Goal: Task Accomplishment & Management: Complete application form

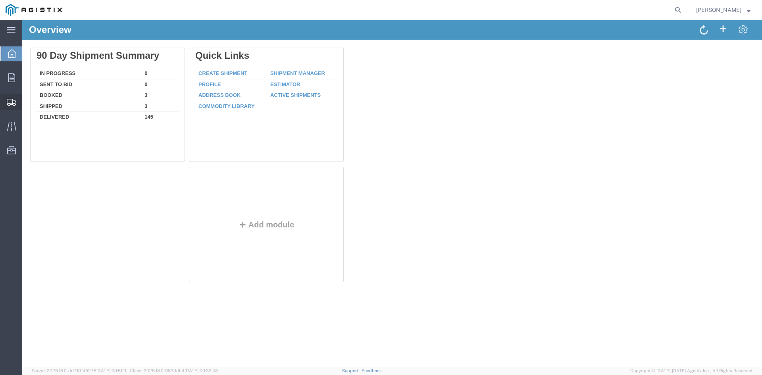
click at [0, 0] on span "Create Shipment" at bounding box center [0, 0] width 0 height 0
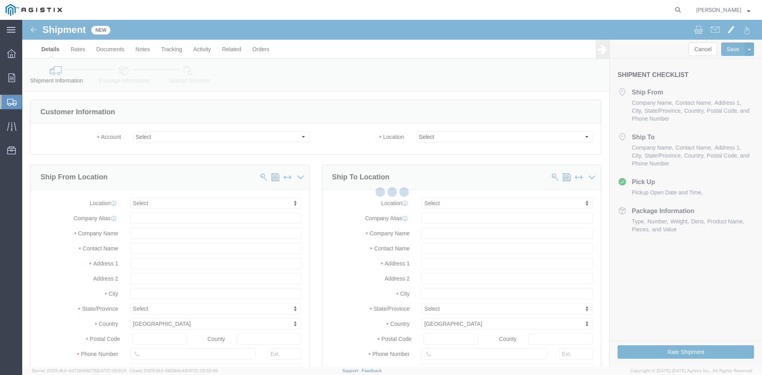
select select
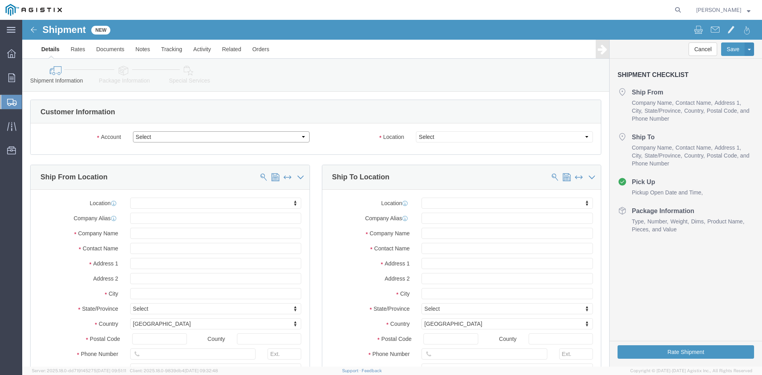
click select "Select PG&E Power Partners"
select select "9596"
click select "Select PG&E Power Partners"
select select "PURCHORD"
select select
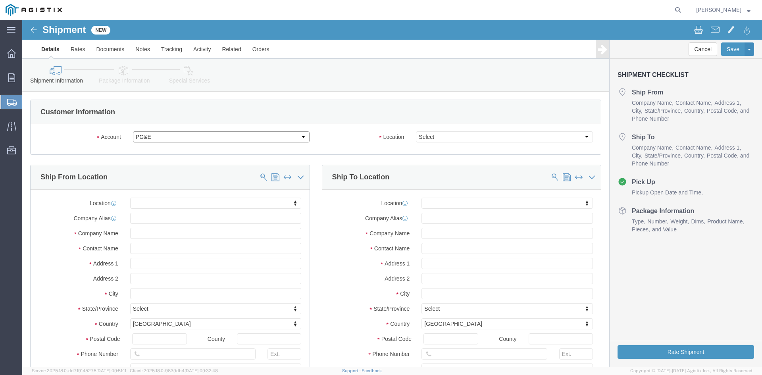
select select
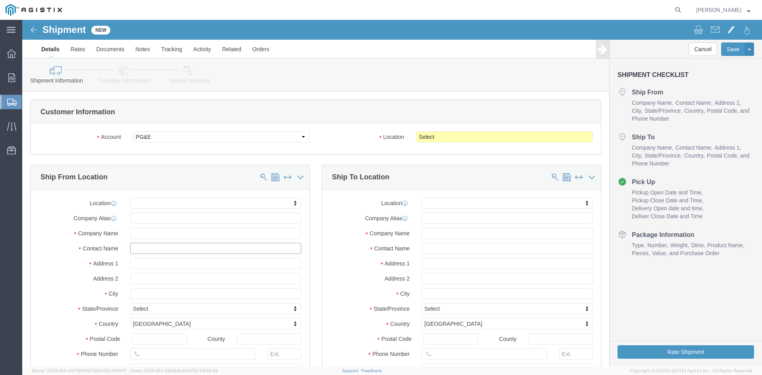
drag, startPoint x: 117, startPoint y: 228, endPoint x: 131, endPoint y: 225, distance: 14.5
click input "text"
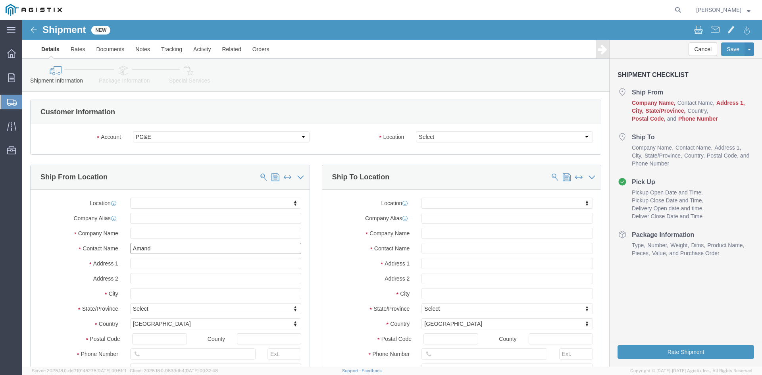
type input "[PERSON_NAME]"
click p "- Power Partners LLC - ([PERSON_NAME]) [STREET_ADDRESS][PERSON_NAME]"
select select
type input "[STREET_ADDRESS][PERSON_NAME]"
type input "30607"
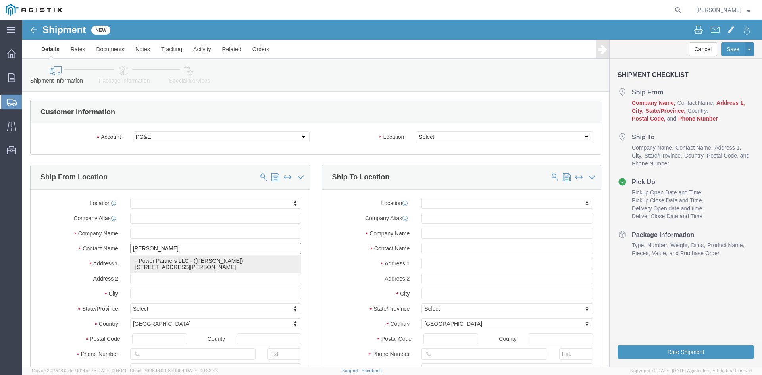
type input "[PHONE_NUMBER]"
type input "485"
type input "[PERSON_NAME][EMAIL_ADDRESS][PERSON_NAME][DOMAIN_NAME]"
checkbox input "true"
type input "Power Partners LLC"
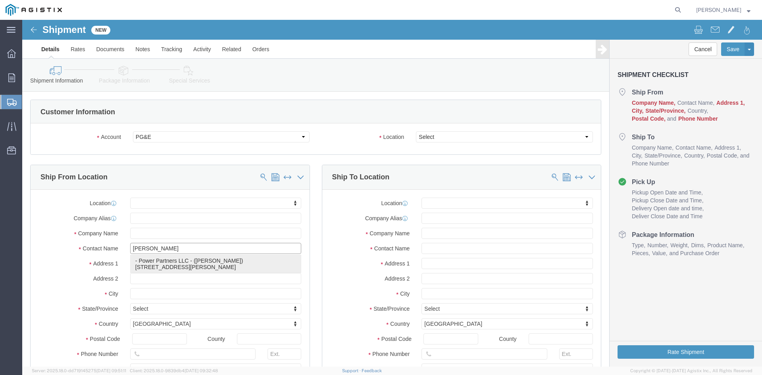
type input "[PERSON_NAME]"
type input "[GEOGRAPHIC_DATA]"
select select "GA"
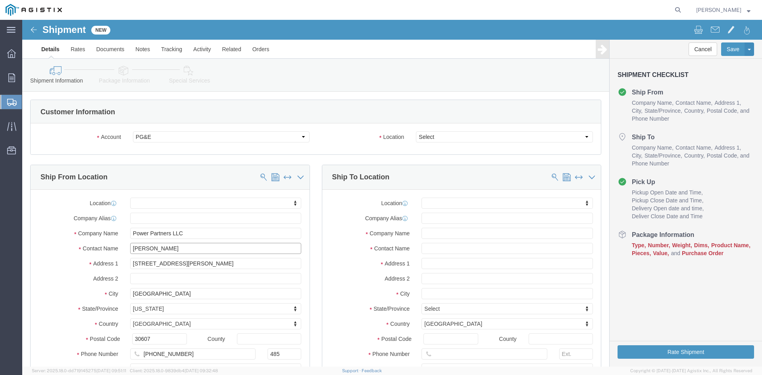
type input "[PERSON_NAME]"
click select "Select All Others [GEOGRAPHIC_DATA] [GEOGRAPHIC_DATA] [GEOGRAPHIC_DATA] [GEOGRA…"
select select "23082"
click select "Select All Others [GEOGRAPHIC_DATA] [GEOGRAPHIC_DATA] [GEOGRAPHIC_DATA] [GEOGRA…"
drag, startPoint x: 407, startPoint y: 229, endPoint x: 418, endPoint y: 229, distance: 10.7
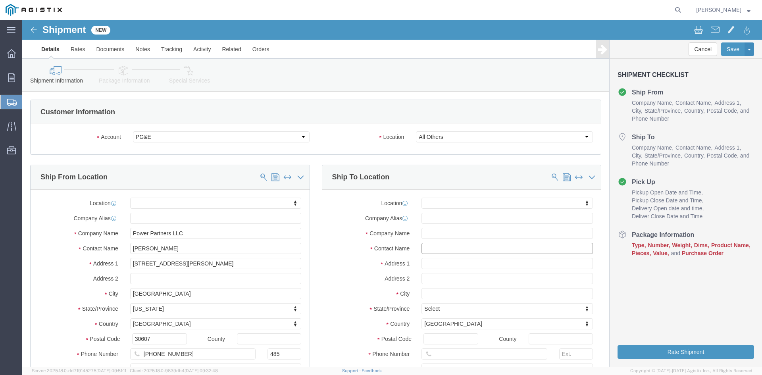
click input "text"
type input "Receiving"
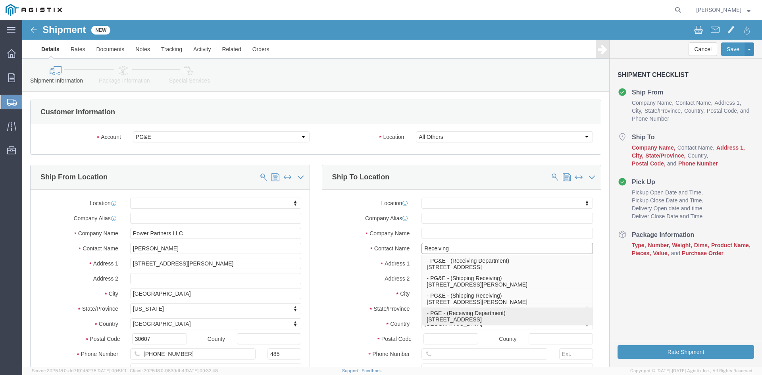
click p "- PGE - (Receiving Department) [STREET_ADDRESS]"
select select
type input "[STREET_ADDRESS]"
type input "95206"
type input "[PHONE_NUMBER]"
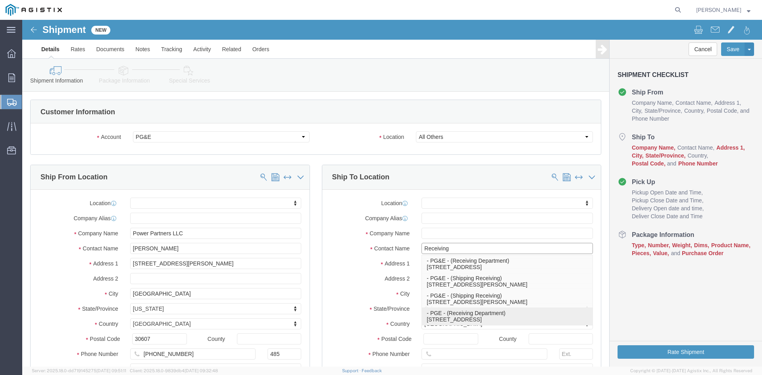
type input "PGE"
type input "Receiving Department"
type input "Stockton"
select select "CA"
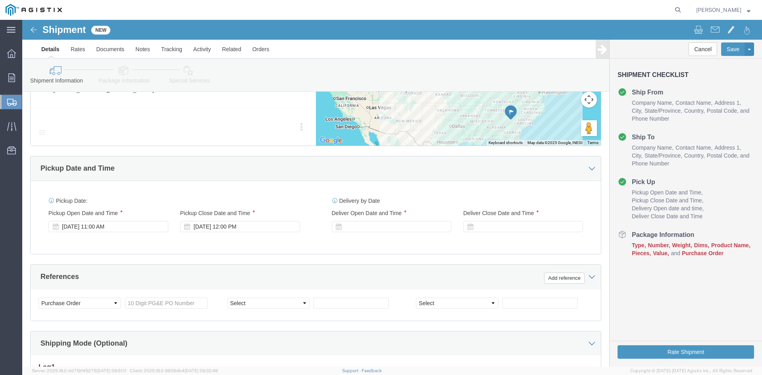
scroll to position [476, 0]
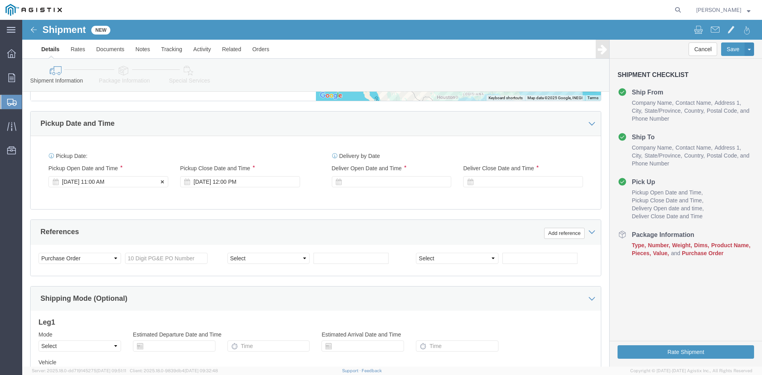
type input "Receiving Department"
click div "Pickup Start Date Pickup Start Time Pickup Open Date and Time [DATE] 11:00 AM"
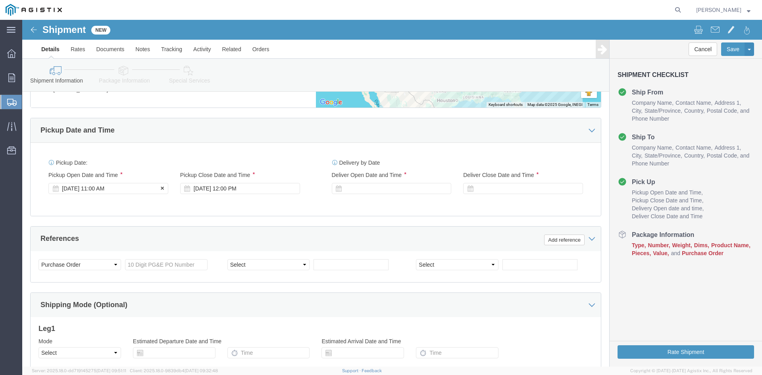
click div "[DATE] 11:00 AM"
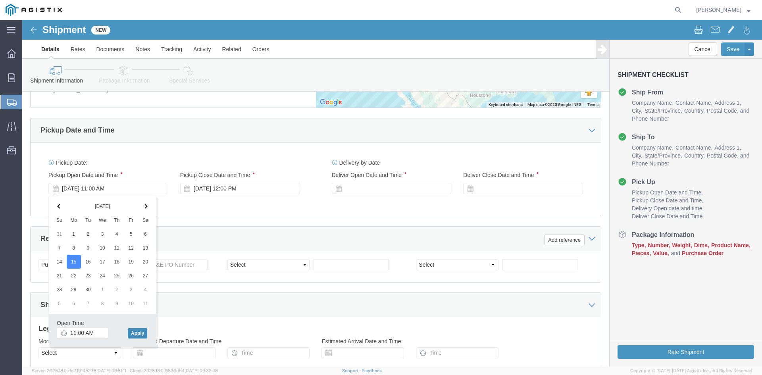
click button "Apply"
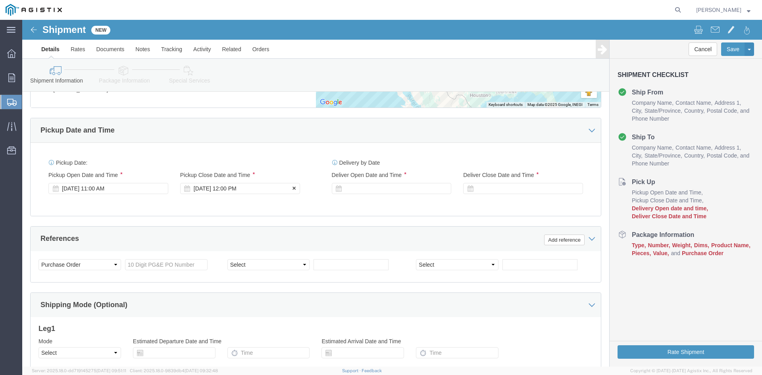
click div "[DATE] 12:00 PM"
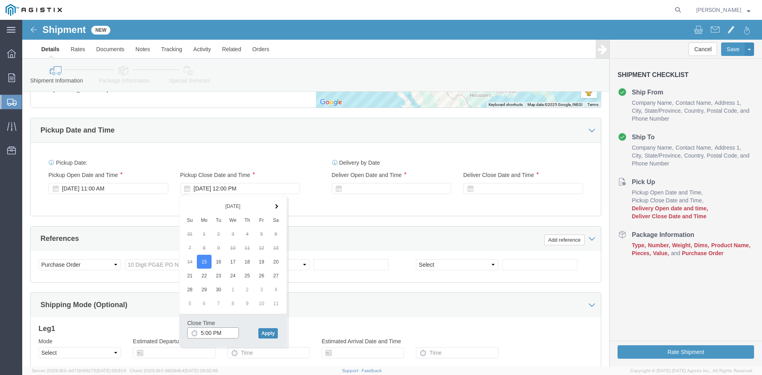
type input "5:00 PM"
click button "Apply"
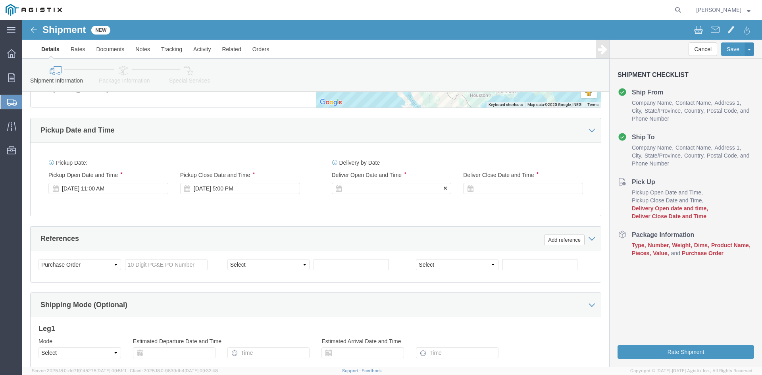
click div
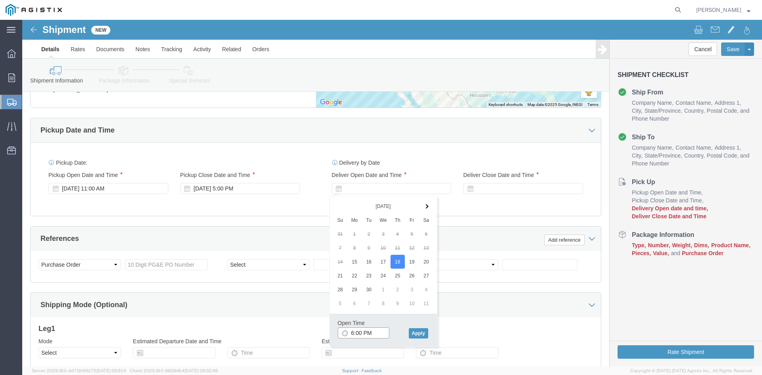
click input "6:00 PM"
click input "7:00 PM"
click input "7:30 PM"
type input "7:30 AM"
click button "Apply"
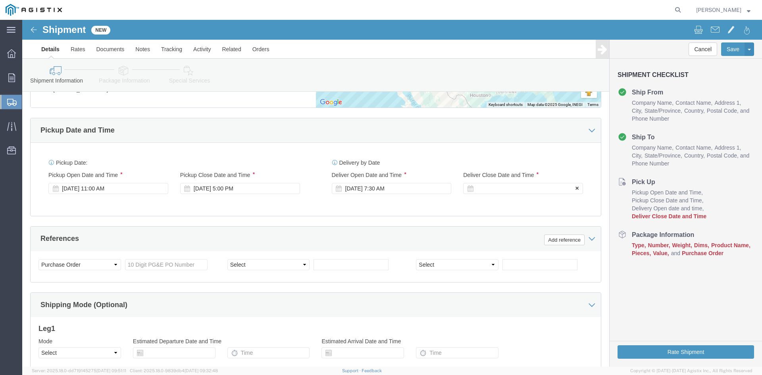
click div
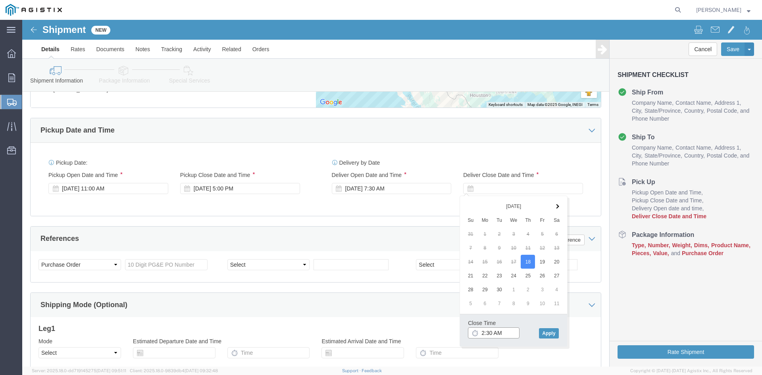
click input "2:30 AM"
click input "2:00 AM"
type input "2:00 PM"
click button "Apply"
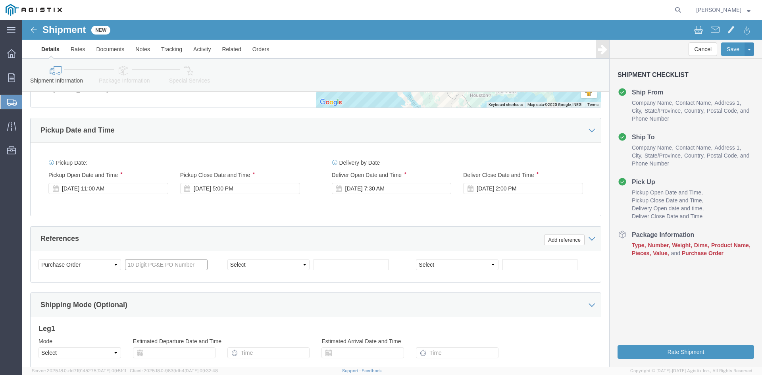
click input "text"
type input "3501407393"
click select "Select Account Type Activity ID Airline Appointment Number ASN Batch Request # …"
select select "BOL"
click select "Select Account Type Activity ID Airline Appointment Number ASN Batch Request # …"
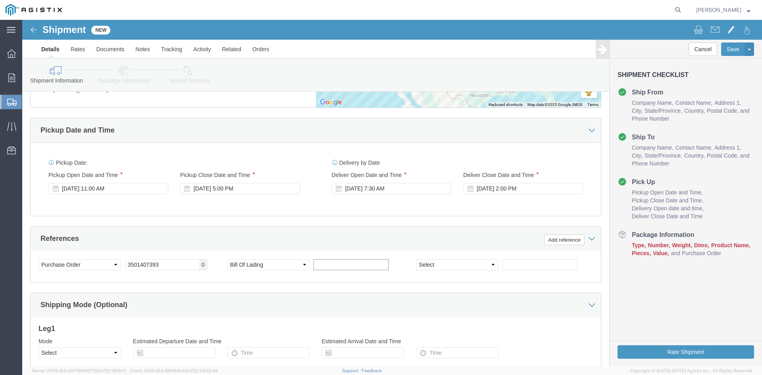
click input "text"
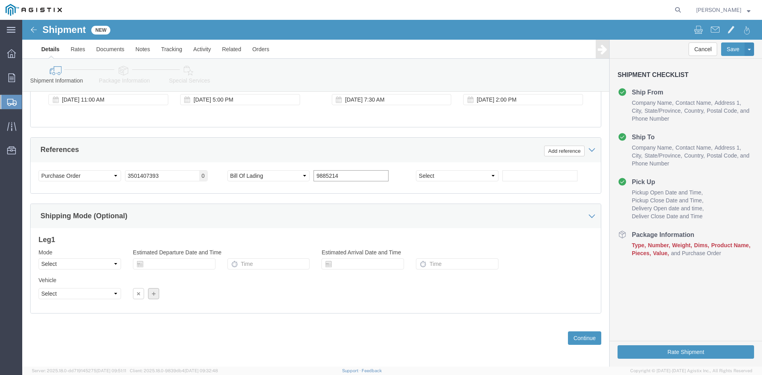
scroll to position [567, 0]
type input "9885214"
click select "Select Air Less than Truckload Multi-Leg Ocean Freight Rail Small Parcel Truckl…"
select select "TL"
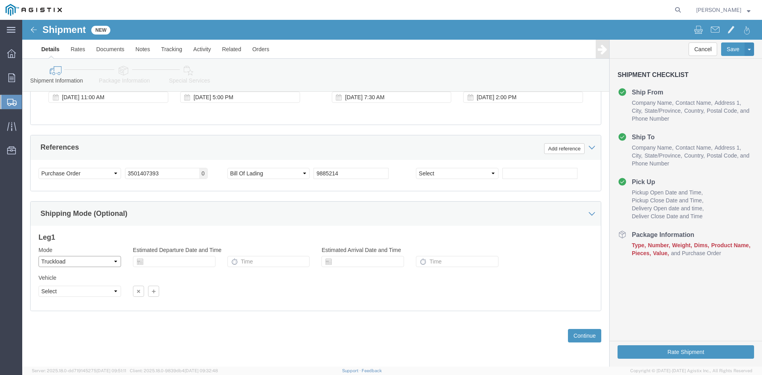
click select "Select Air Less than Truckload Multi-Leg Ocean Freight Rail Small Parcel Truckl…"
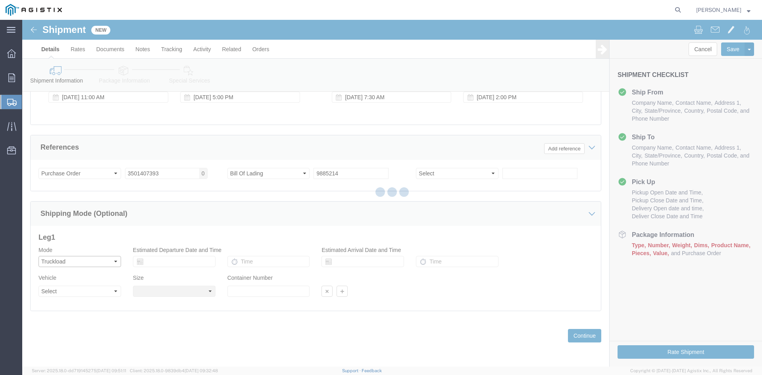
select select
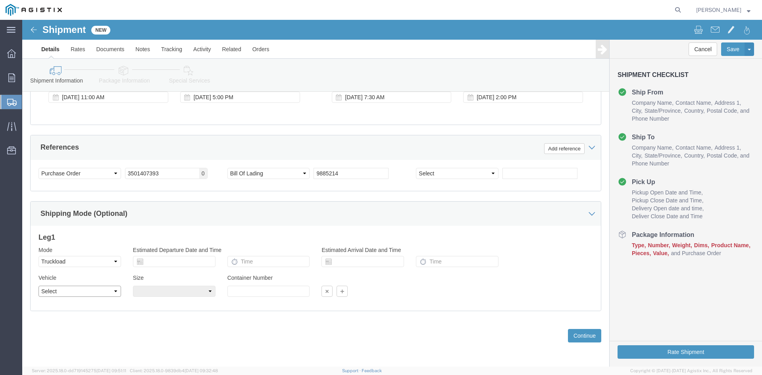
click select "Select 1-Ton (PSS) 10 Wheel 10 Yard Dump Truck 20 Yard Dump Truck Bobtail Botto…"
select select "FLBD"
click select "Select 1-Ton (PSS) 10 Wheel 10 Yard Dump Truck 20 Yard Dump Truck Bobtail Botto…"
click button "Continue"
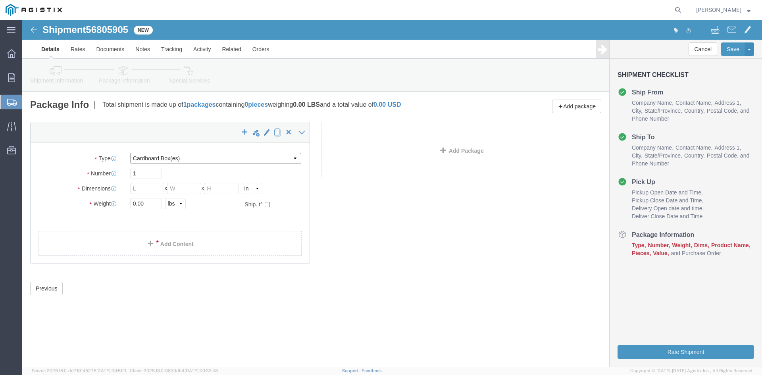
click select "Select Bulk Bundle(s) Cardboard Box(es) Carton(s) Crate(s) Drum(s) (Fiberboard)…"
select select "PSNS"
click select "Select Bulk Bundle(s) Cardboard Box(es) Carton(s) Crate(s) Drum(s) (Fiberboard)…"
click input "text"
type input "1"
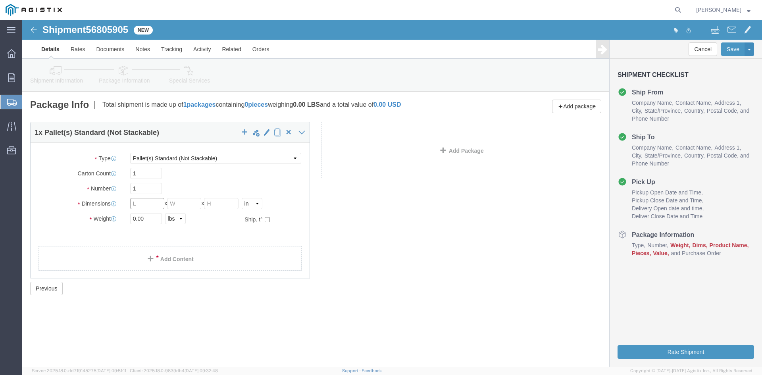
click input "text"
type input "26"
click input "text"
type input "26"
click input "text"
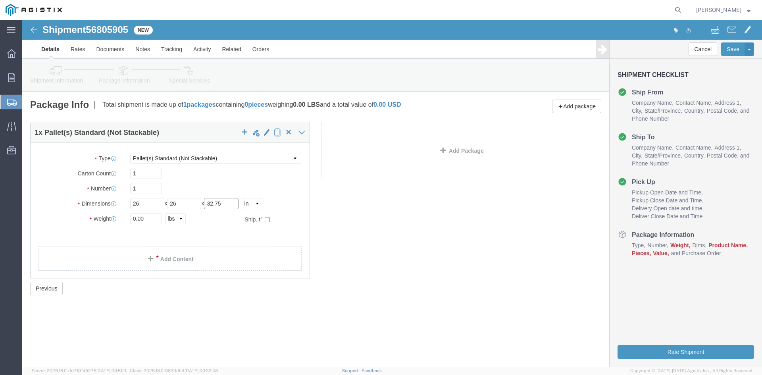
type input "32.75"
drag, startPoint x: 127, startPoint y: 196, endPoint x: 79, endPoint y: 197, distance: 48.0
click div "Weight 0.00 Select kgs lbs Ship. t°"
type input "29449.58"
click link "Add Content"
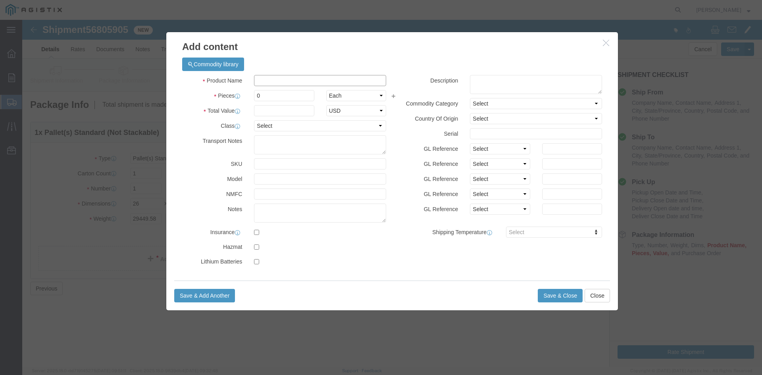
click input "text"
drag, startPoint x: 294, startPoint y: 59, endPoint x: 223, endPoint y: 61, distance: 70.6
click div "Product Name Overhead Transformer"
type input "Overhead Transformer"
drag, startPoint x: 243, startPoint y: 76, endPoint x: 223, endPoint y: 75, distance: 19.5
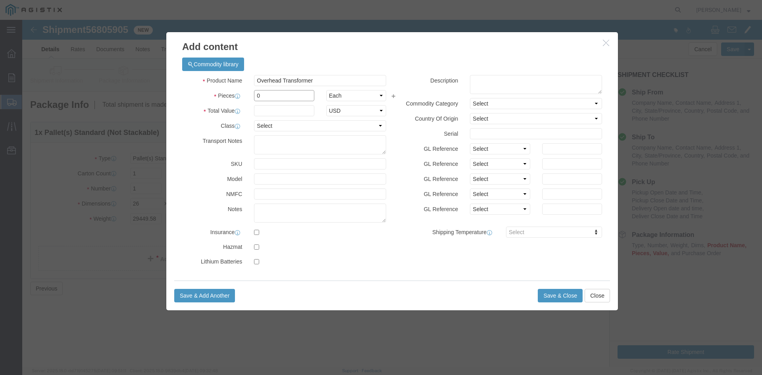
click div "Pieces 0 Select Bag Barrels 100Board Feet Bottle Box Blister Pack Carats Can Ca…"
type input "49"
click input "text"
type input "1"
click select "Select 50 55 60 65 70 85 92.5 100 125 175 250 300 400"
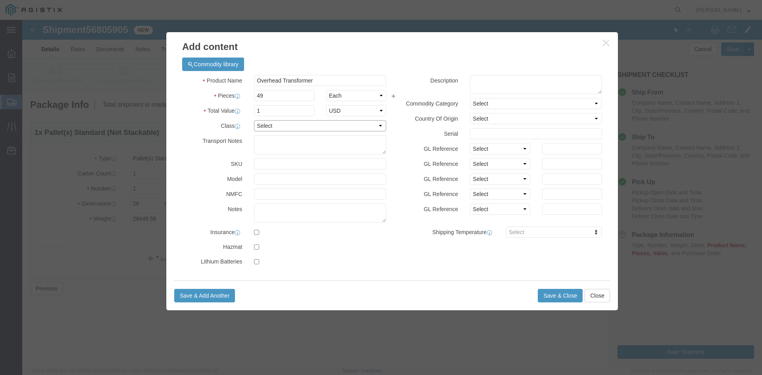
select select "55"
click select "Select 50 55 60 65 70 85 92.5 100 125 175 250 300 400"
click button "Save & Close"
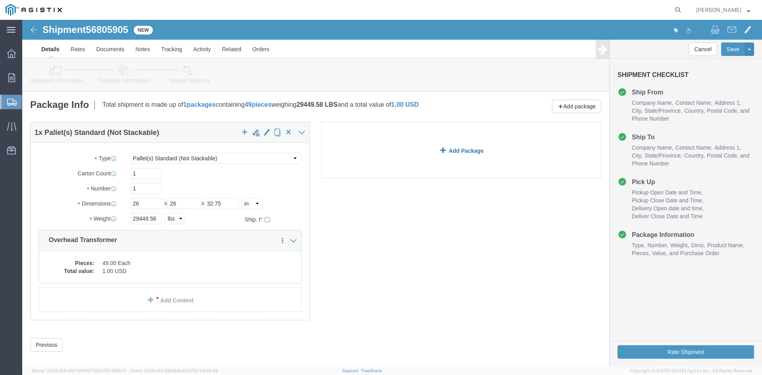
drag, startPoint x: 373, startPoint y: 127, endPoint x: 390, endPoint y: 129, distance: 16.8
click link "Add Package"
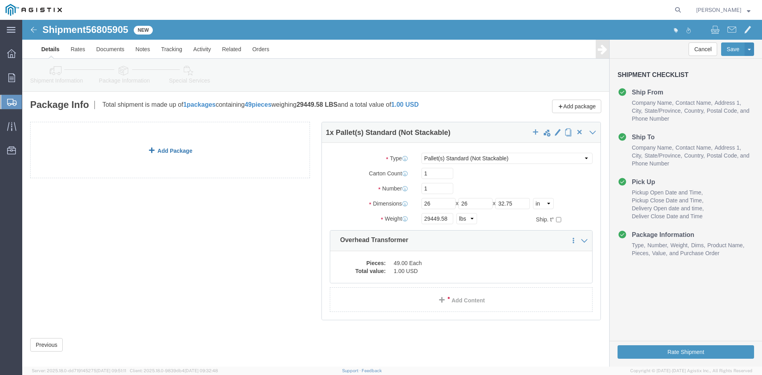
click link "Add Package"
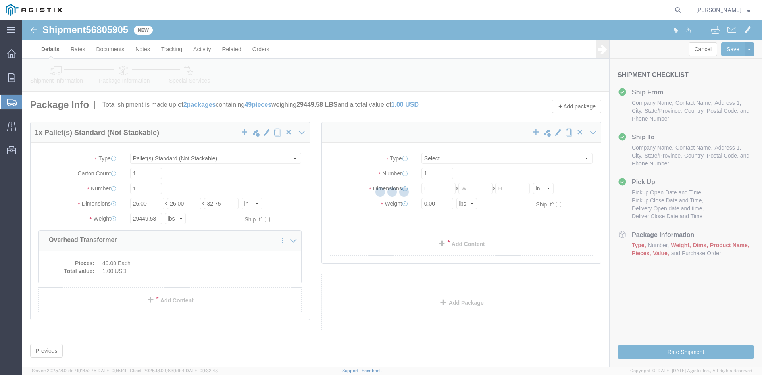
select select "PSNS"
select select "CBOX"
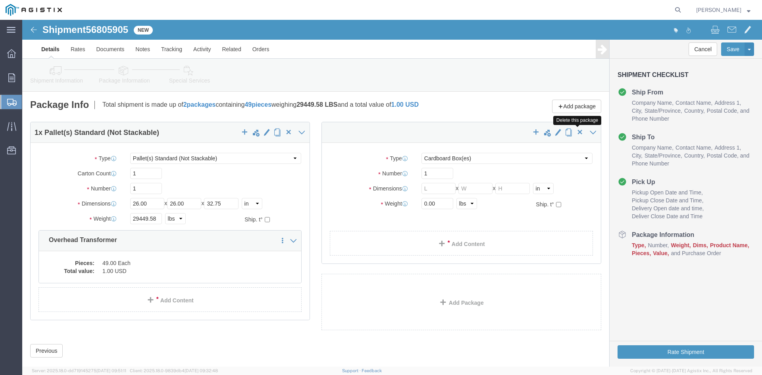
click span "button"
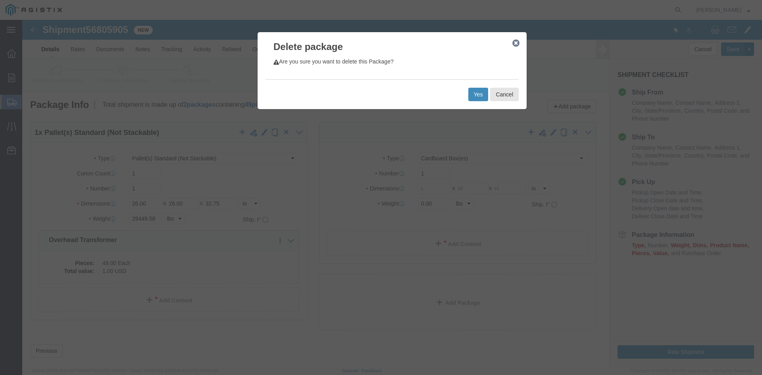
click button "Yes"
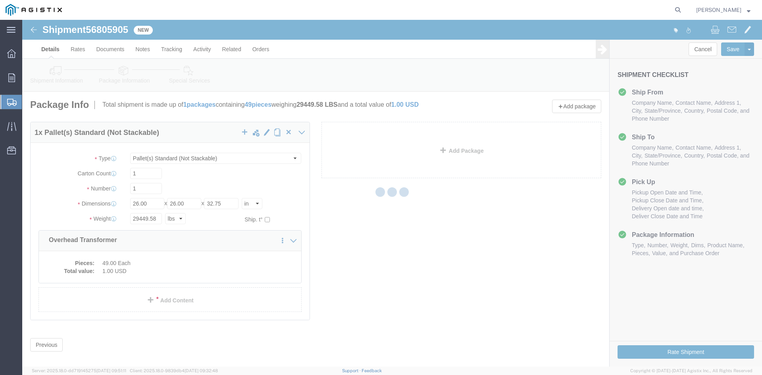
select select "PSNS"
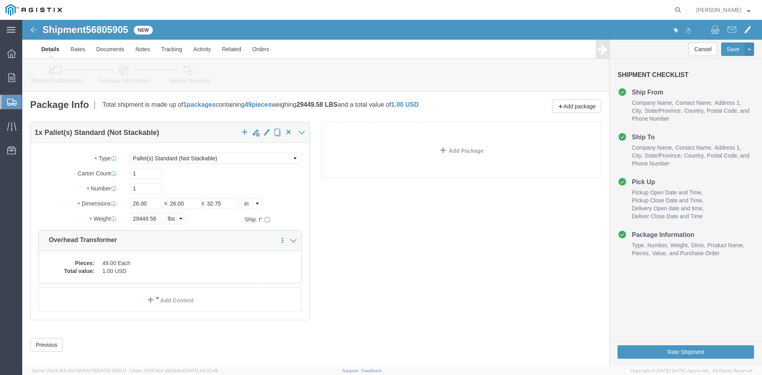
click icon
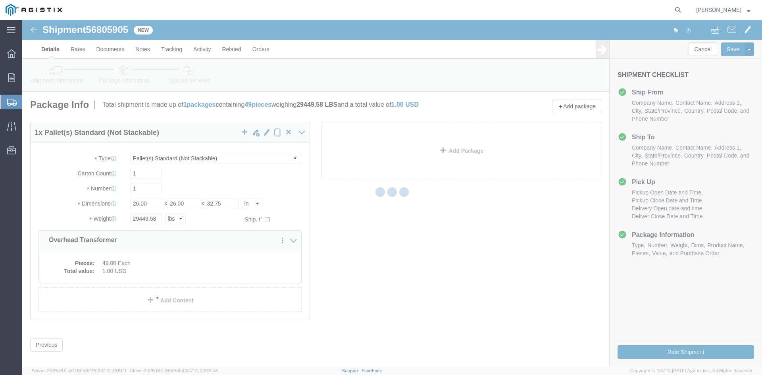
click at [187, 71] on div at bounding box center [391, 193] width 739 height 347
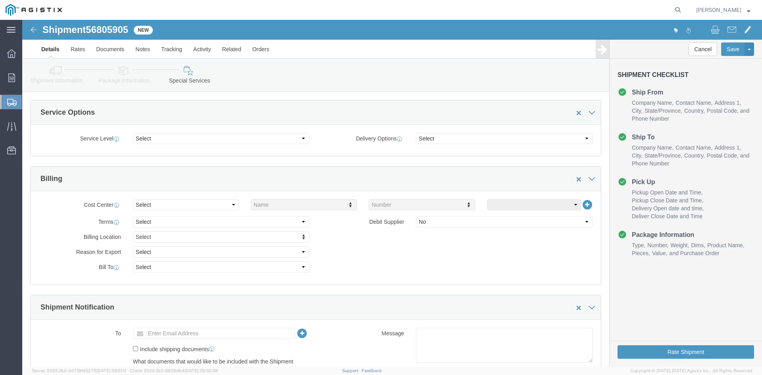
scroll to position [357, 0]
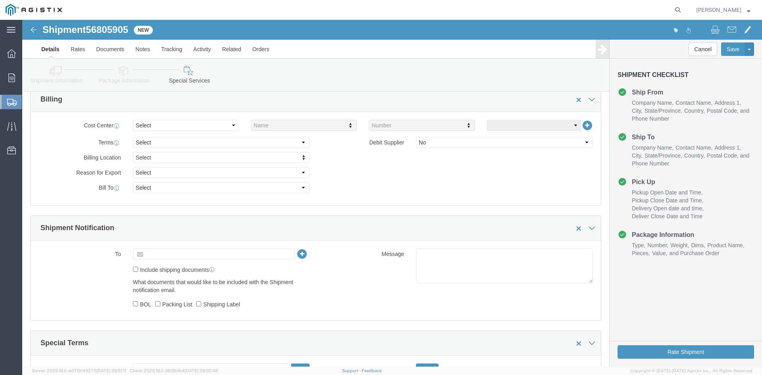
click input "text"
type input "[EMAIL_ADDRESS][DOMAIN_NAME]"
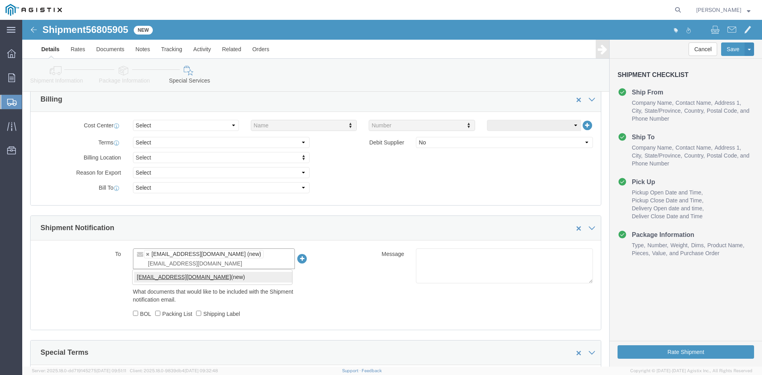
type input "[EMAIL_ADDRESS][DOMAIN_NAME]"
type input "[EMAIL_ADDRESS][DOMAIN_NAME],[DOMAIN_NAME][EMAIL_ADDRESS][DOMAIN_NAME]"
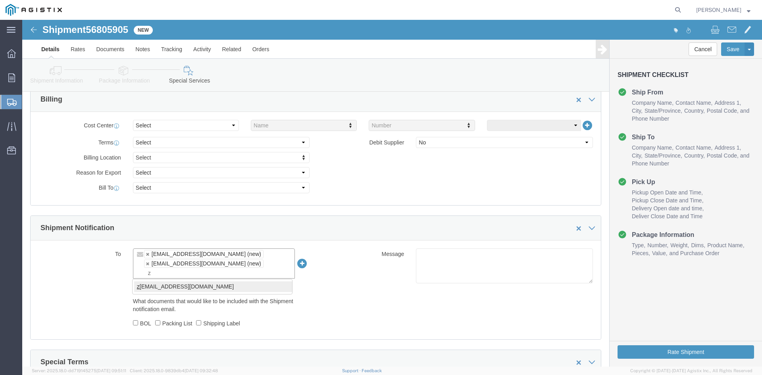
type input "z"
type input "[EMAIL_ADDRESS][DOMAIN_NAME],[DOMAIN_NAME][EMAIL_ADDRESS][DOMAIN_NAME],[PERSON_…"
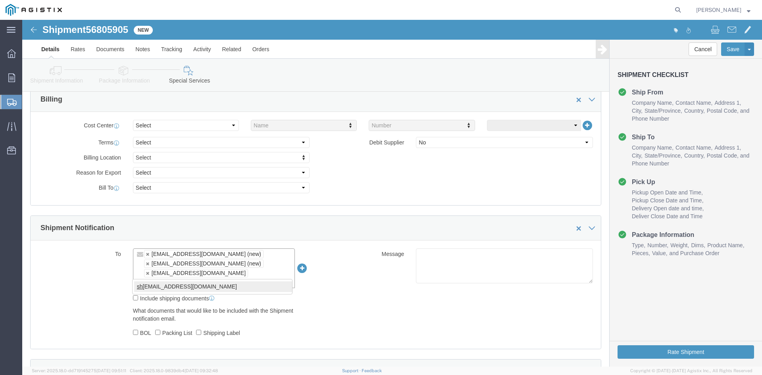
type input "sh"
type input "[EMAIL_ADDRESS][DOMAIN_NAME],[DOMAIN_NAME][EMAIL_ADDRESS][DOMAIN_NAME],[EMAIL_A…"
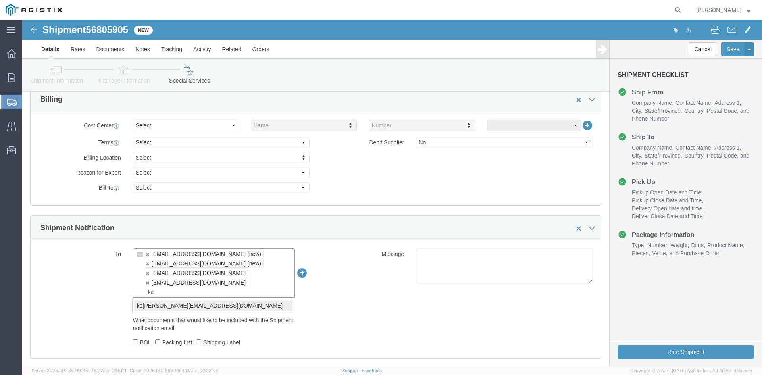
type input "ke"
type input "[EMAIL_ADDRESS][DOMAIN_NAME],[DOMAIN_NAME][EMAIL_ADDRESS][DOMAIN_NAME],[PERSON_…"
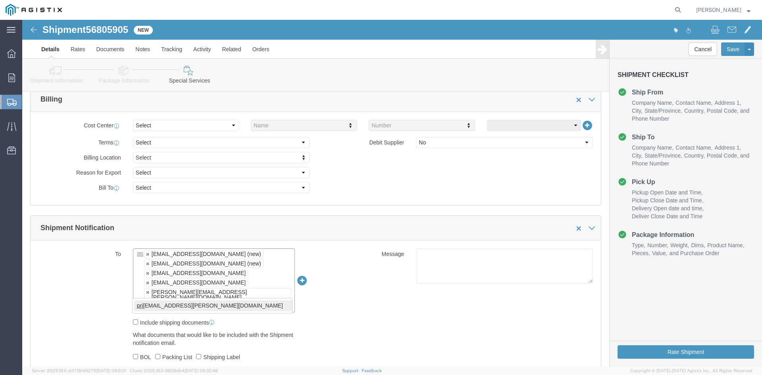
type input "pri"
type input "[EMAIL_ADDRESS][DOMAIN_NAME],[DOMAIN_NAME][EMAIL_ADDRESS][DOMAIN_NAME],[PERSON_…"
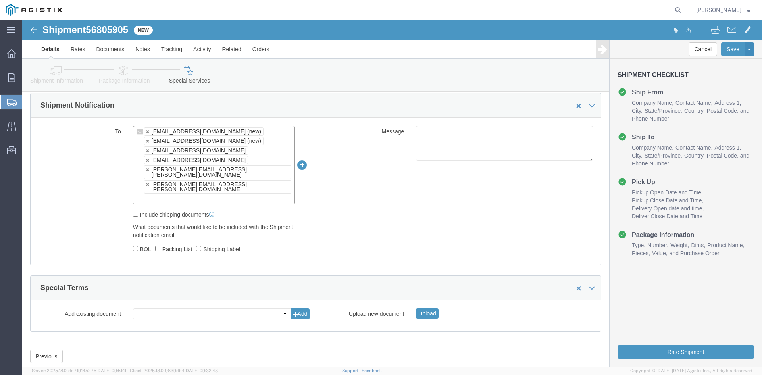
scroll to position [480, 0]
click button "Rate Shipment"
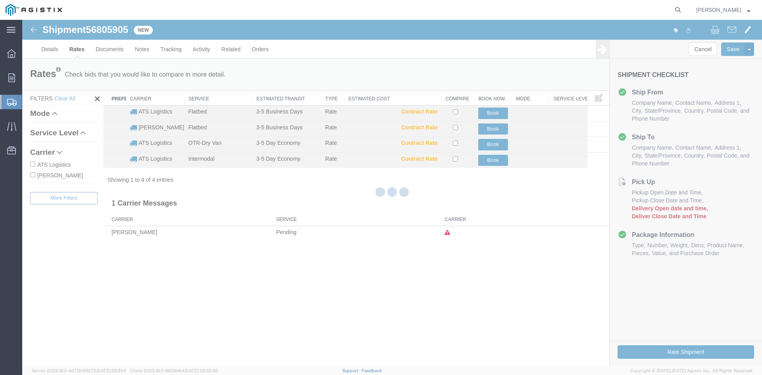
scroll to position [0, 0]
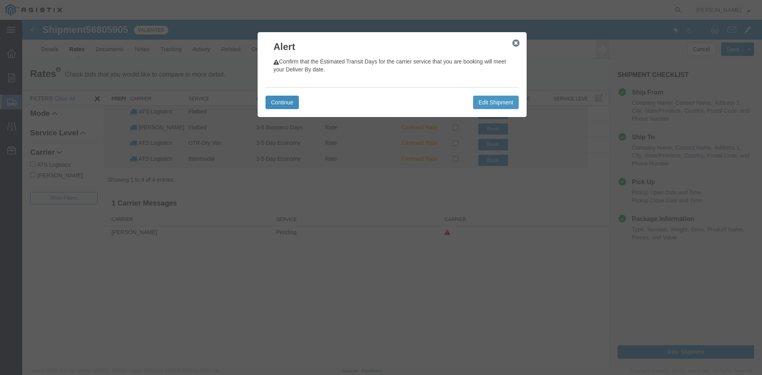
click at [279, 102] on button "Continue" at bounding box center [281, 102] width 33 height 13
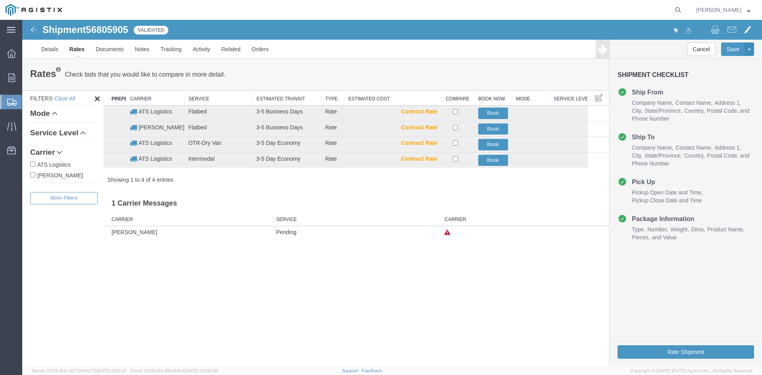
click at [30, 163] on input "ATS Logistics" at bounding box center [32, 163] width 5 height 5
checkbox input "true"
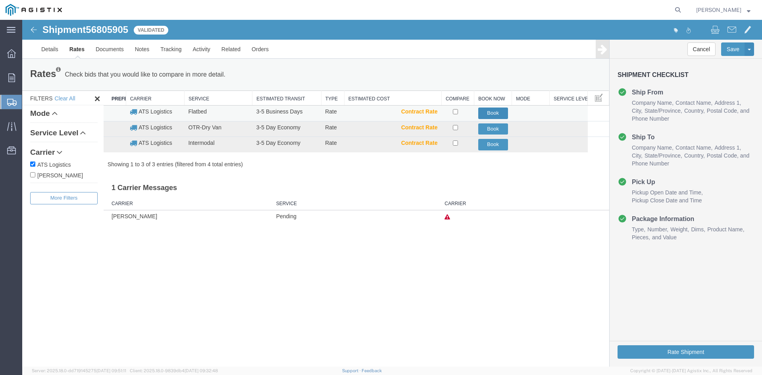
click at [491, 112] on button "Book" at bounding box center [493, 113] width 30 height 12
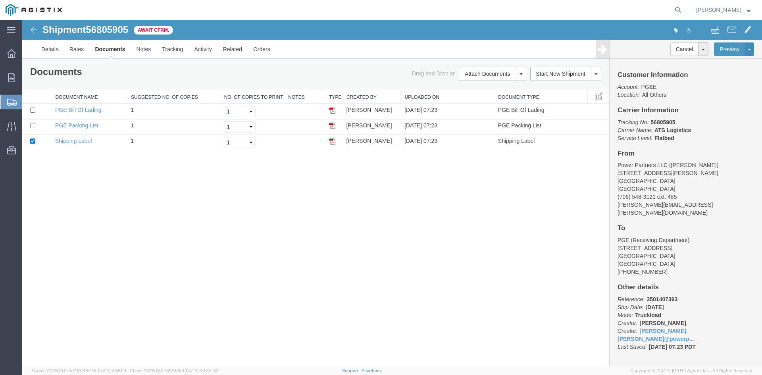
click at [0, 0] on span "Create Shipment" at bounding box center [0, 0] width 0 height 0
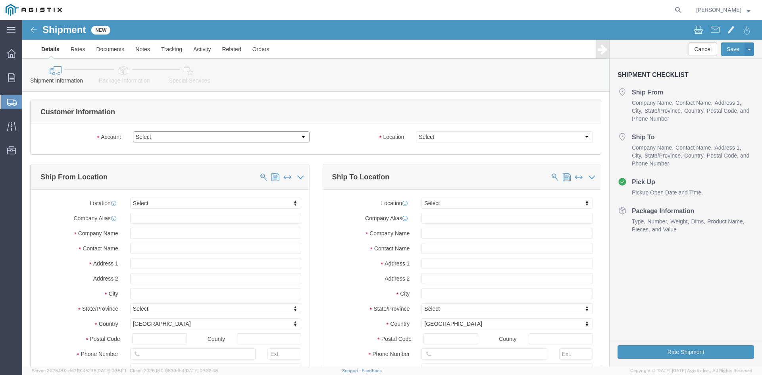
click select "Select PG&E Power Partners"
select select "9596"
click select "Select PG&E Power Partners"
select select "PURCHORD"
select select
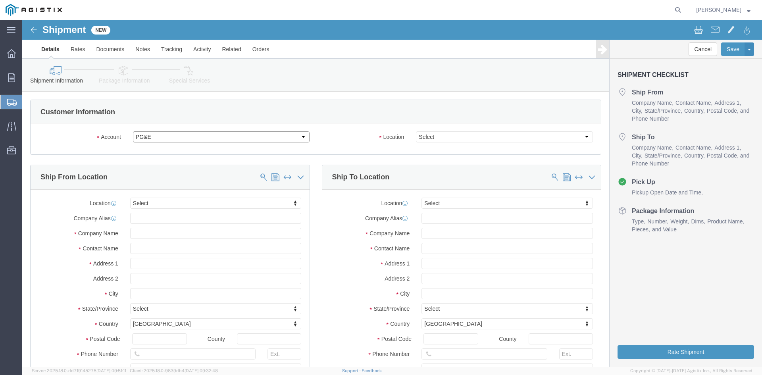
select select
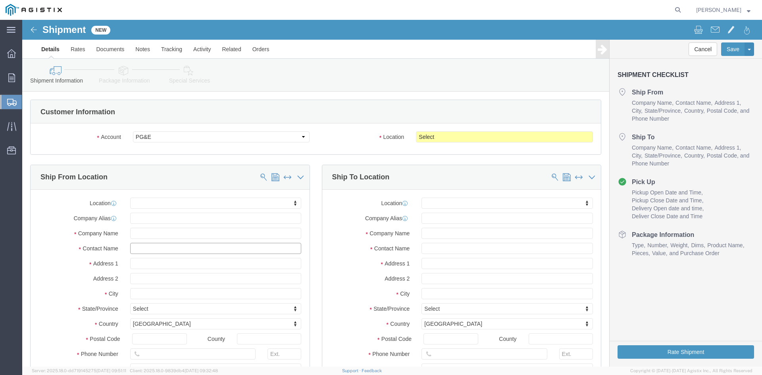
click input "text"
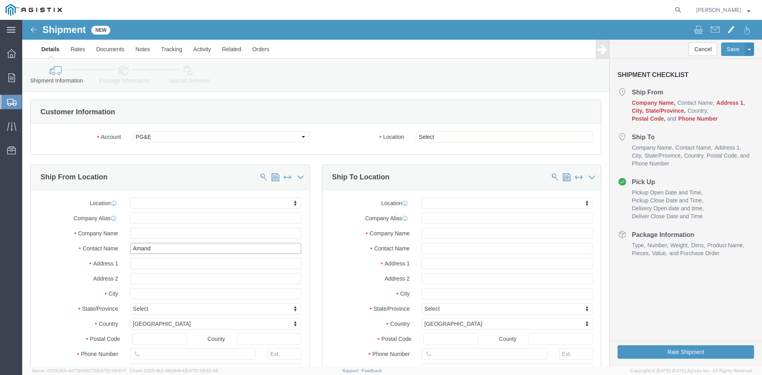
type input "[PERSON_NAME]"
click p "- Power Partners LLC - ([PERSON_NAME]) [STREET_ADDRESS][PERSON_NAME]"
select select
type input "[STREET_ADDRESS][PERSON_NAME]"
type input "30607"
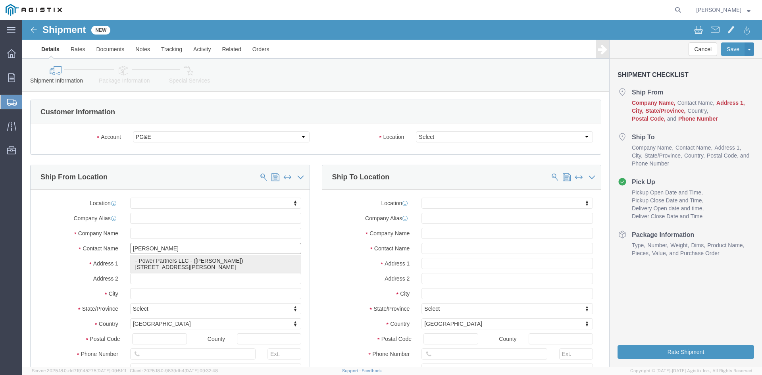
type input "[PHONE_NUMBER]"
type input "485"
type input "[PERSON_NAME][EMAIL_ADDRESS][PERSON_NAME][DOMAIN_NAME]"
checkbox input "true"
type input "Power Partners LLC"
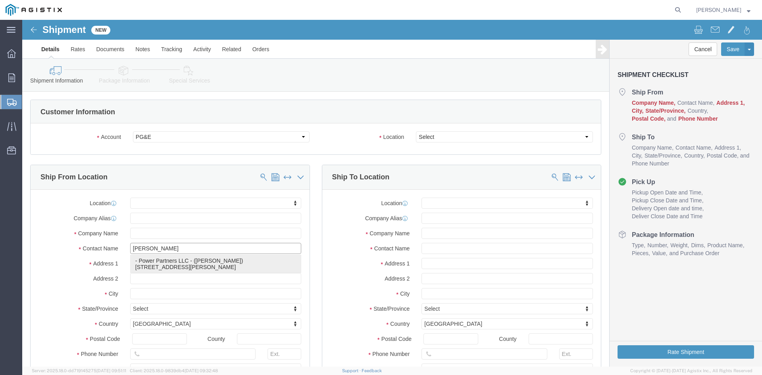
type input "[PERSON_NAME]"
type input "[GEOGRAPHIC_DATA]"
select select "GA"
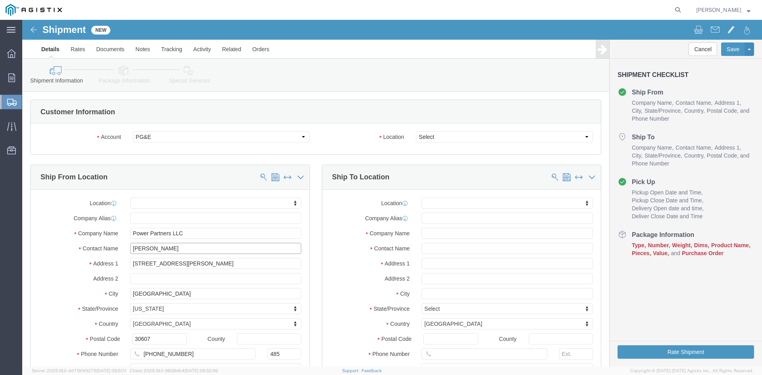
type input "[PERSON_NAME]"
drag, startPoint x: 558, startPoint y: 115, endPoint x: 554, endPoint y: 116, distance: 4.0
click select "Select All Others [GEOGRAPHIC_DATA] [GEOGRAPHIC_DATA] [GEOGRAPHIC_DATA] [GEOGRA…"
select select "23082"
click select "Select All Others [GEOGRAPHIC_DATA] [GEOGRAPHIC_DATA] [GEOGRAPHIC_DATA] [GEOGRA…"
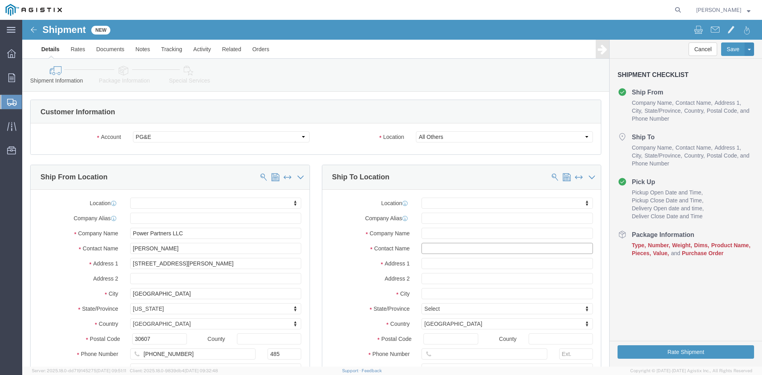
click input "text"
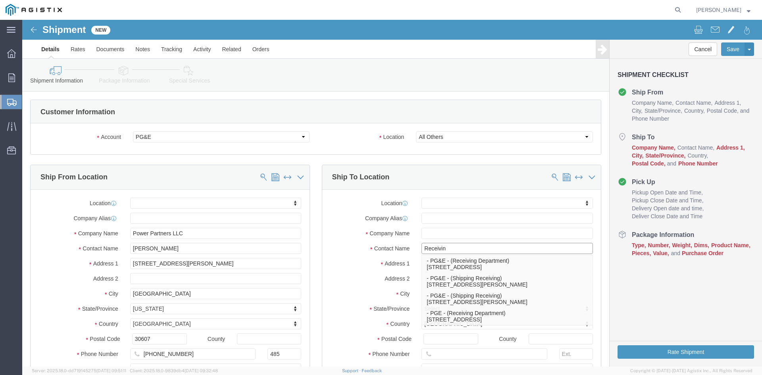
type input "Receiving"
click p "- PGE - (Receiving Department) [STREET_ADDRESS]"
select select
type input "[STREET_ADDRESS]"
type input "95206"
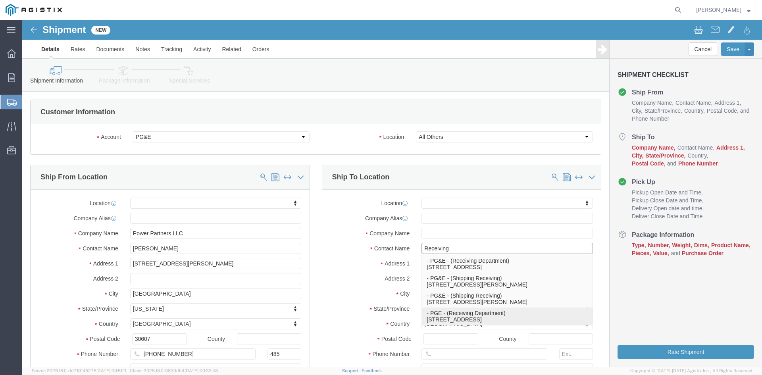
type input "[PHONE_NUMBER]"
type input "PGE"
type input "Receiving Department"
type input "Stockton"
select select "CA"
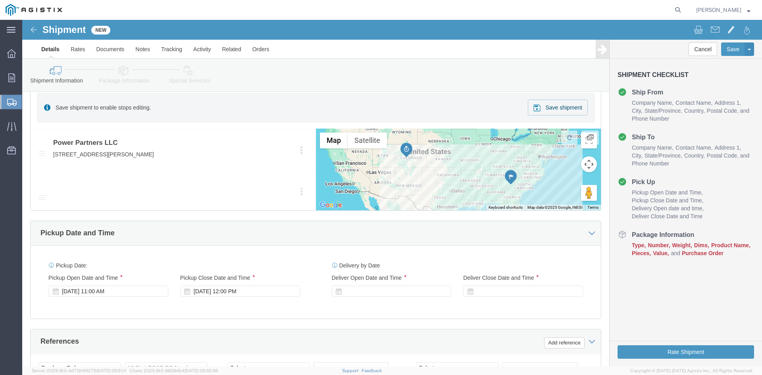
scroll to position [397, 0]
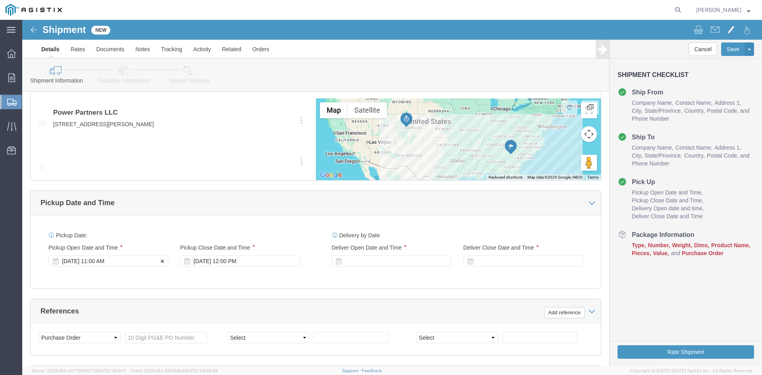
type input "Receiving Department"
click div "Pickup Start Date Pickup Start Time Pickup Open Date and Time [DATE] 11:00 AM"
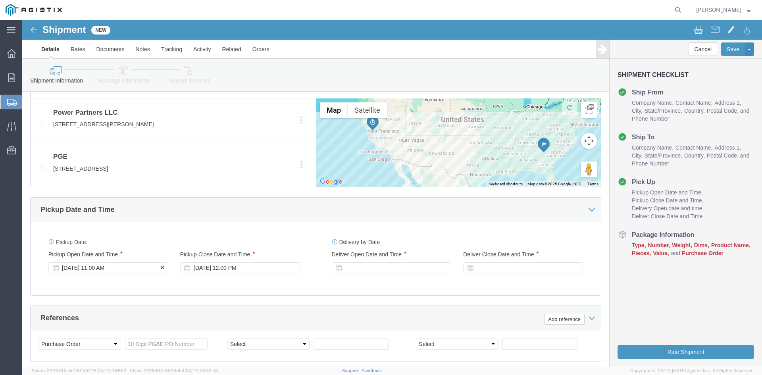
click div "[DATE] 11:00 AM"
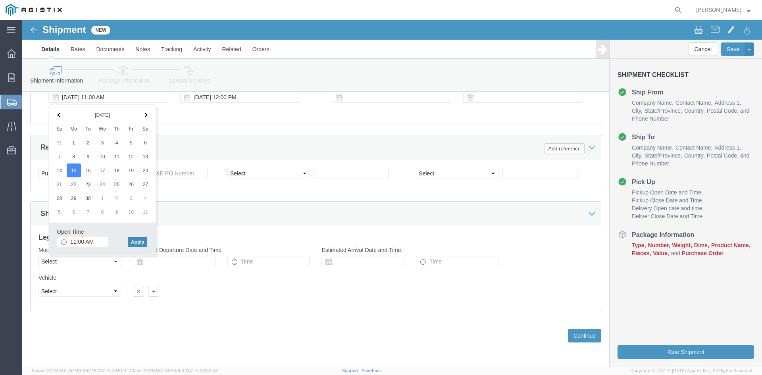
click button "Apply"
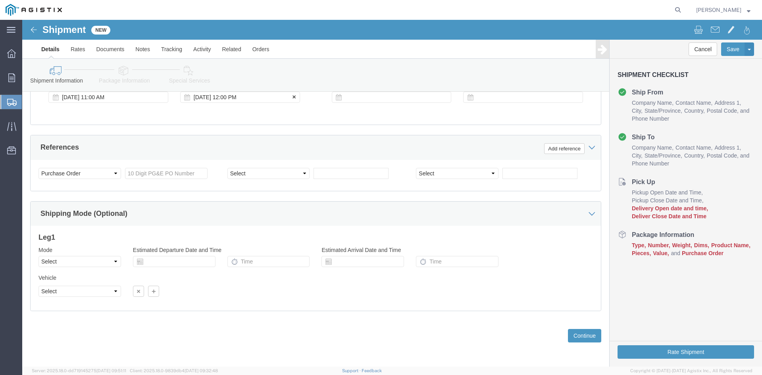
click div "[DATE] 12:00 PM"
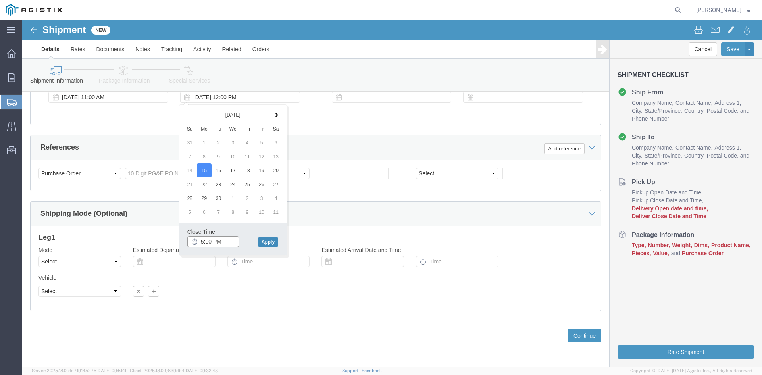
type input "5:00 PM"
click button "Apply"
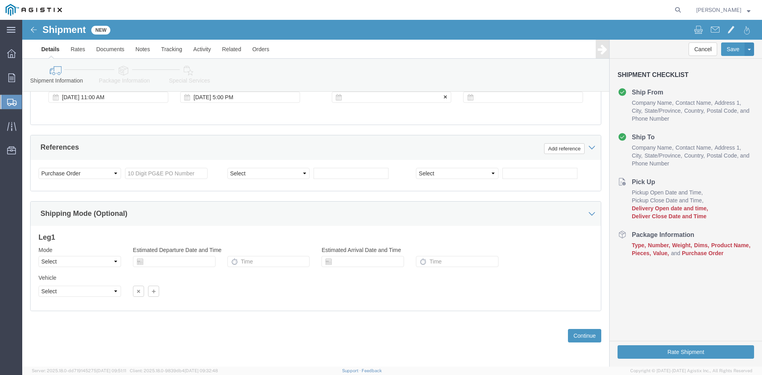
click div
click input "6:00 PM"
click input "7:00 PM"
click input "7:30 PM"
type input "7:30 AM"
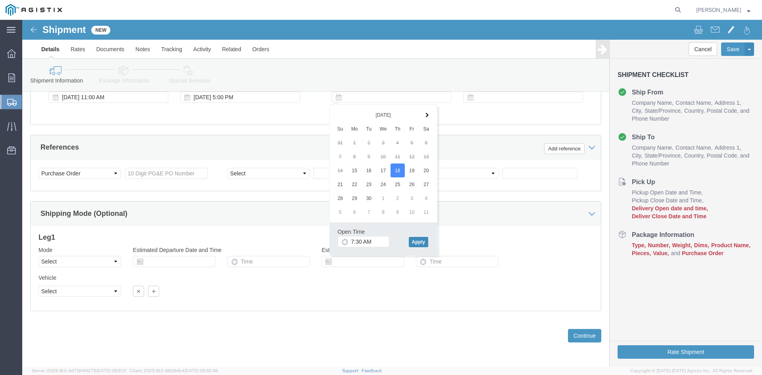
click button "Apply"
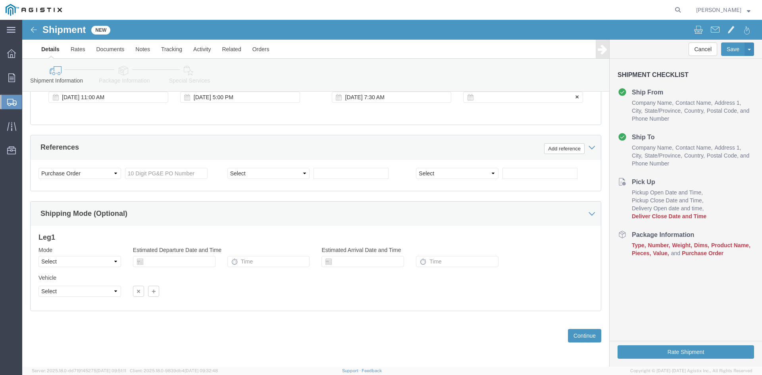
click div
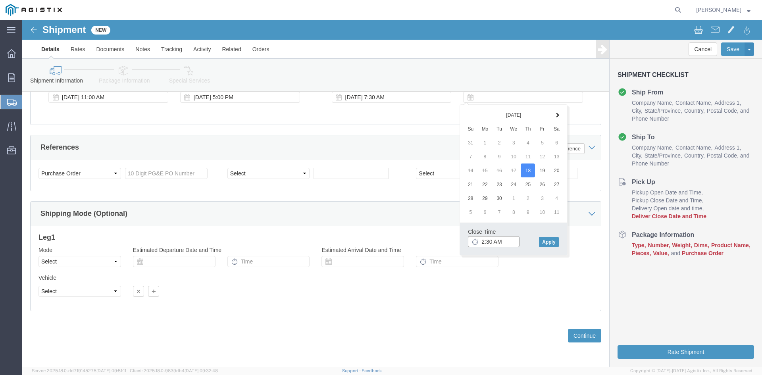
click input "2:30 AM"
click input "2:00 AM"
type input "2:00 PM"
click button "Apply"
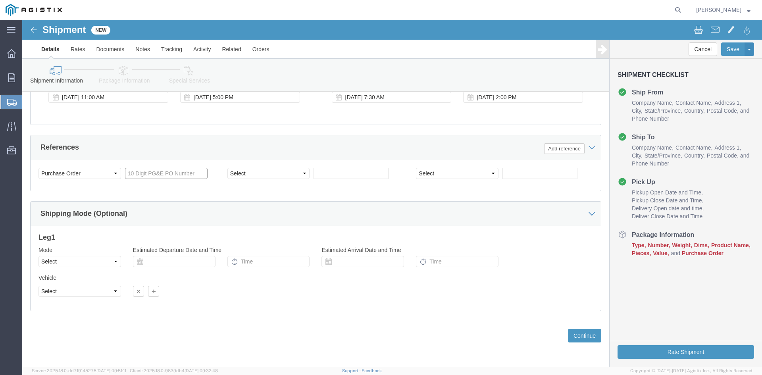
click input "text"
type input "3501407883"
click select "Select Account Type Activity ID Airline Appointment Number ASN Batch Request # …"
select select "BOL"
click select "Select Account Type Activity ID Airline Appointment Number ASN Batch Request # …"
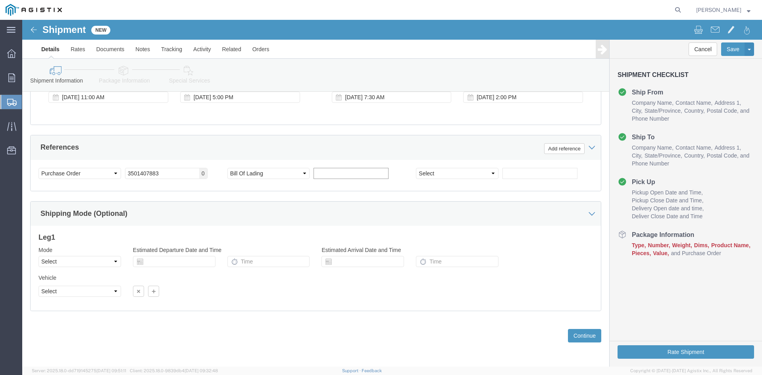
click input "text"
type input "9885213"
click select "Select Air Less than Truckload Multi-Leg Ocean Freight Rail Small Parcel Truckl…"
select select "TL"
click select "Select Air Less than Truckload Multi-Leg Ocean Freight Rail Small Parcel Truckl…"
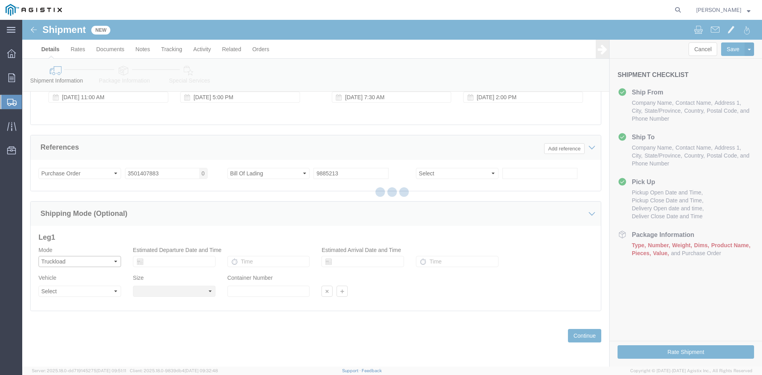
select select
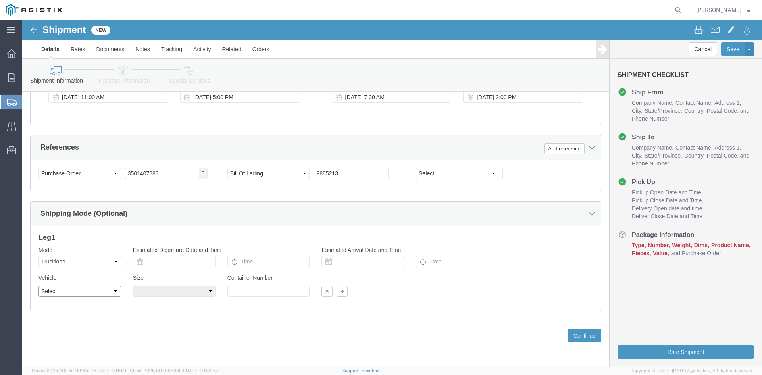
click select "Select 1-Ton (PSS) 10 Wheel 10 Yard Dump Truck 20 Yard Dump Truck Bobtail Botto…"
select select "FLBD"
click select "Select 1-Ton (PSS) 10 Wheel 10 Yard Dump Truck 20 Yard Dump Truck Bobtail Botto…"
click button "Continue"
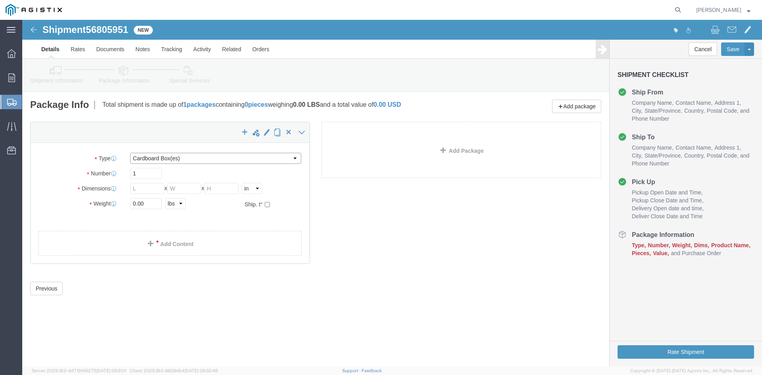
click select "Select Bulk Bundle(s) Cardboard Box(es) Carton(s) Crate(s) Drum(s) (Fiberboard)…"
select select "PSNS"
click select "Select Bulk Bundle(s) Cardboard Box(es) Carton(s) Crate(s) Drum(s) (Fiberboard)…"
drag, startPoint x: 112, startPoint y: 153, endPoint x: 121, endPoint y: 153, distance: 8.4
click input "text"
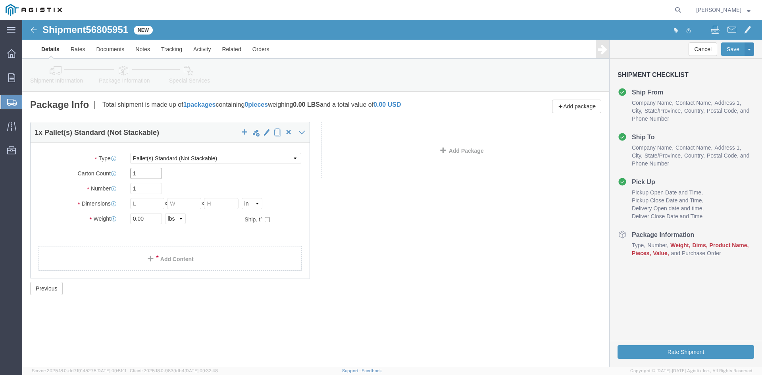
type input "1"
drag, startPoint x: 116, startPoint y: 168, endPoint x: 78, endPoint y: 167, distance: 37.7
click div "Number 1"
type input "93"
click input "text"
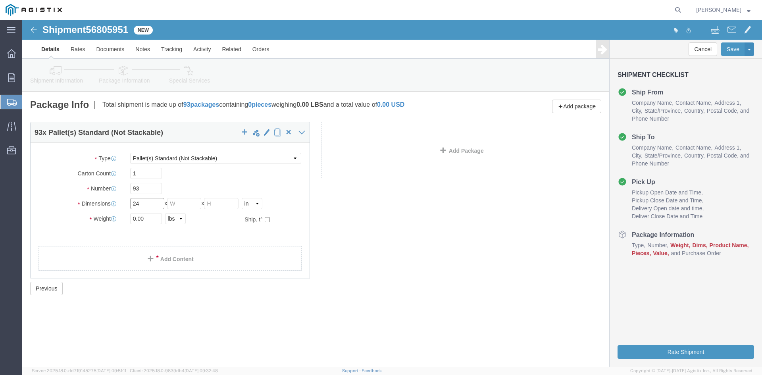
type input "24"
click input "text"
type input "24"
drag, startPoint x: 196, startPoint y: 184, endPoint x: 206, endPoint y: 183, distance: 9.6
click input "text"
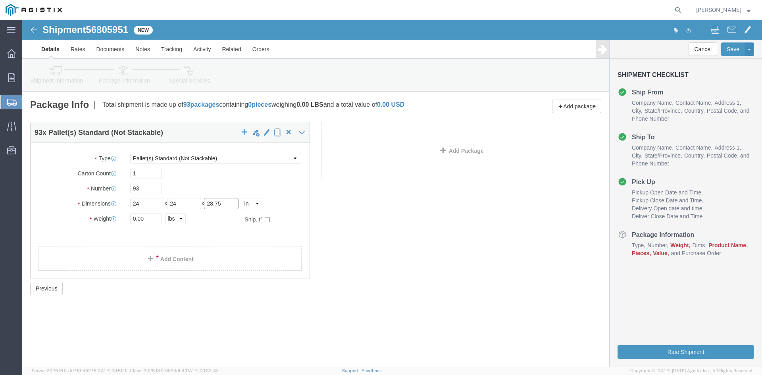
type input "28.75"
drag, startPoint x: 123, startPoint y: 197, endPoint x: 54, endPoint y: 197, distance: 68.6
click div "Weight 0.00 Select kgs lbs Ship. t°"
type input "28395.92"
click link "Add Content"
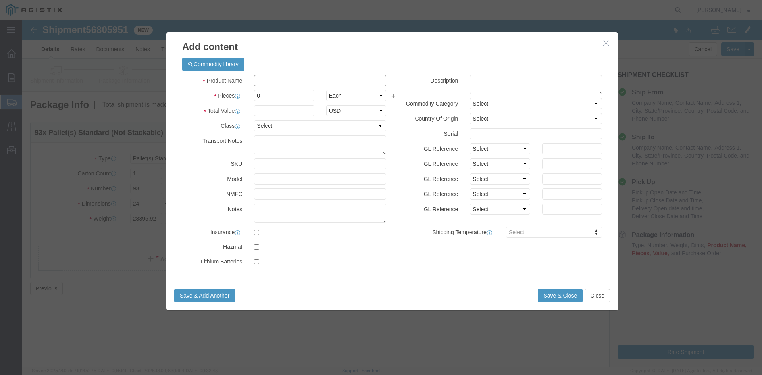
click input "text"
paste input "Overhead Transformer"
type input "Overhead Transformer"
drag, startPoint x: 239, startPoint y: 76, endPoint x: 211, endPoint y: 75, distance: 27.8
click div "Pieces Number of pieces inside all the packages 0 Select Bag Barrels 100Board F…"
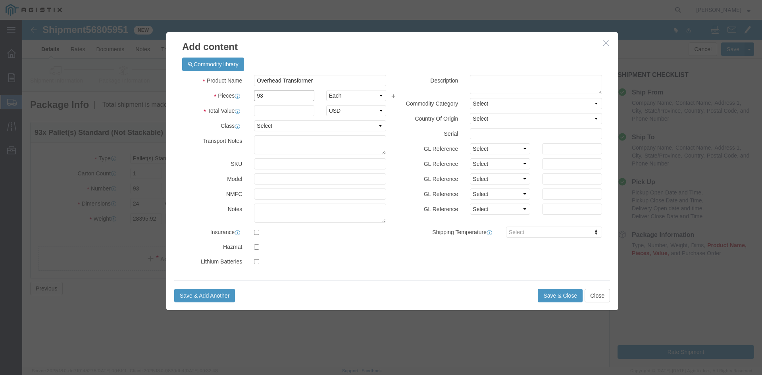
type input "93"
drag, startPoint x: 237, startPoint y: 88, endPoint x: 248, endPoint y: 90, distance: 10.8
click input "text"
type input "1"
click select "Select 50 55 60 65 70 85 92.5 100 125 175 250 300 400"
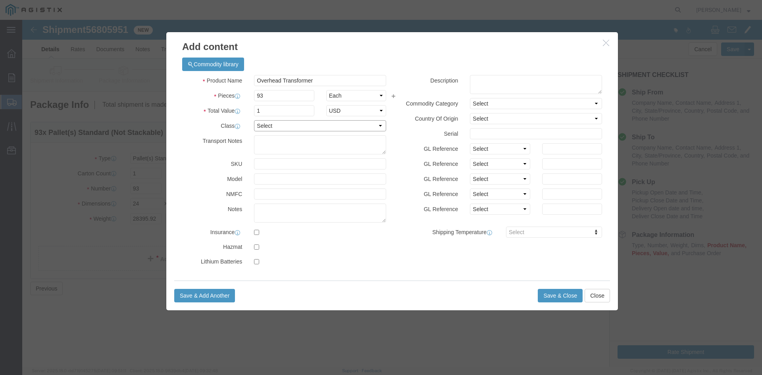
select select "55"
click select "Select 50 55 60 65 70 85 92.5 100 125 175 250 300 400"
click button "Save & Close"
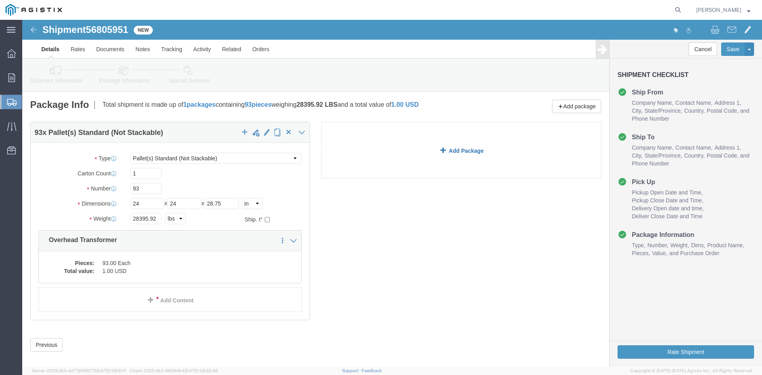
click link "Add Package"
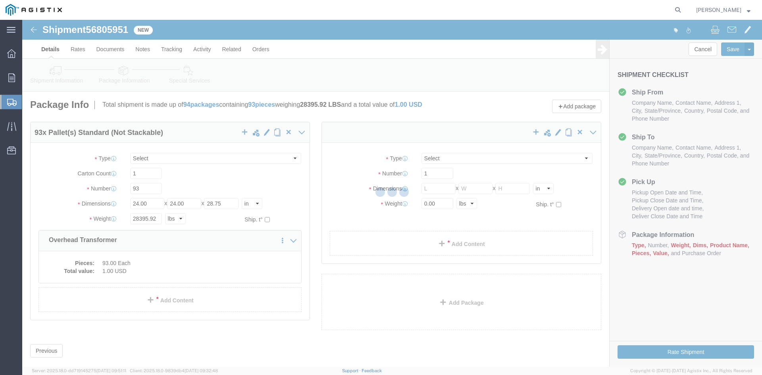
select select "PSNS"
select select "CBOX"
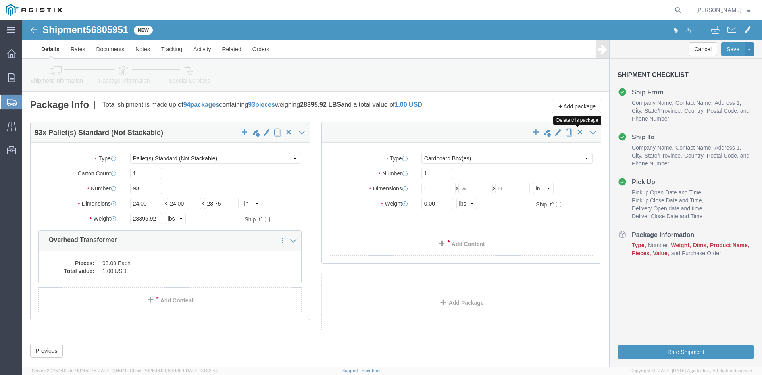
click span "button"
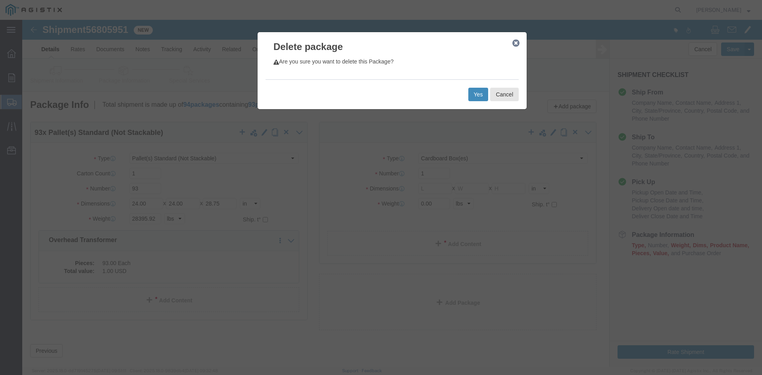
click button "Yes"
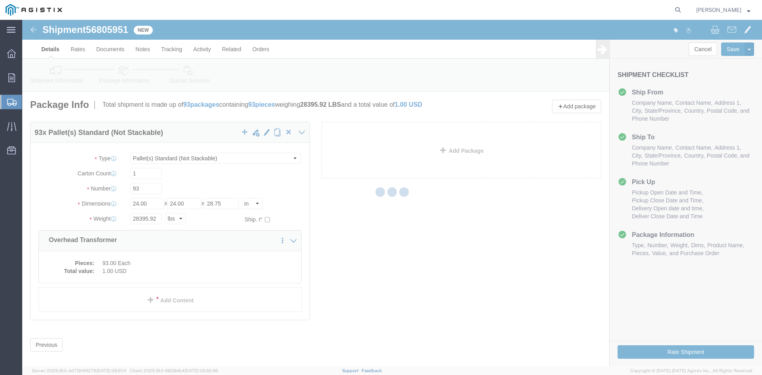
select select "PSNS"
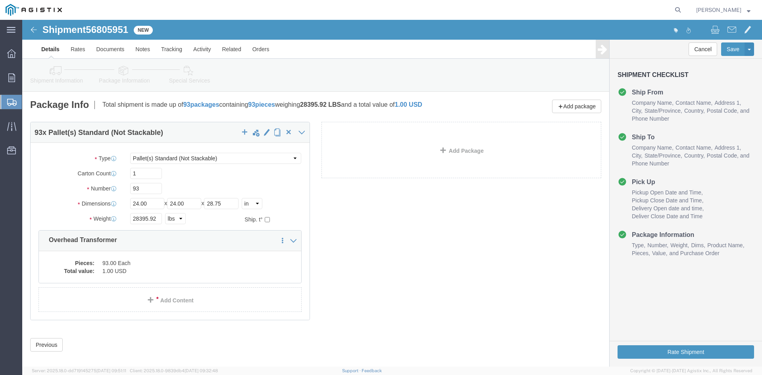
click icon
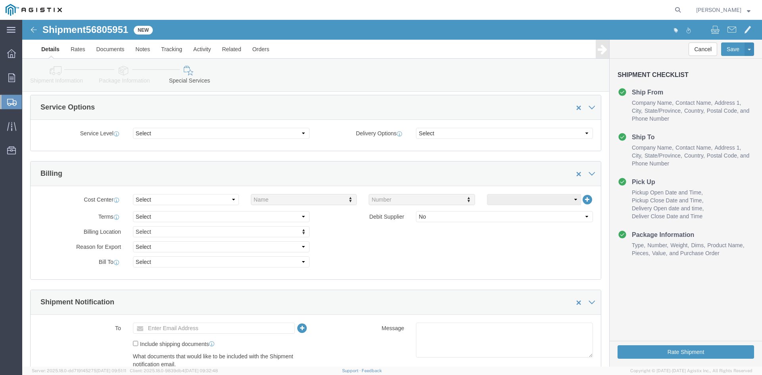
scroll to position [357, 0]
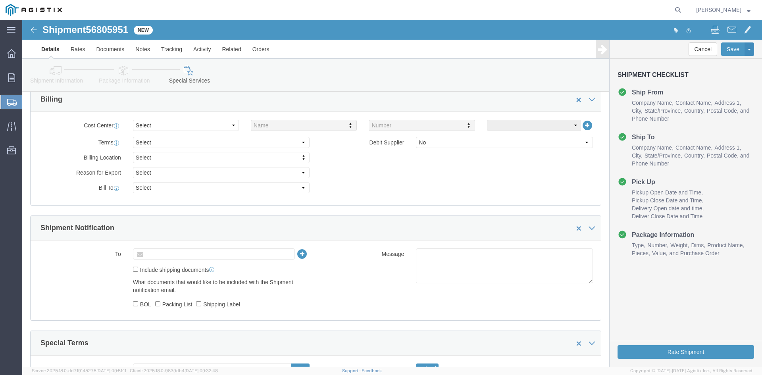
click input "text"
type input "[EMAIL_ADDRESS][DOMAIN_NAME]"
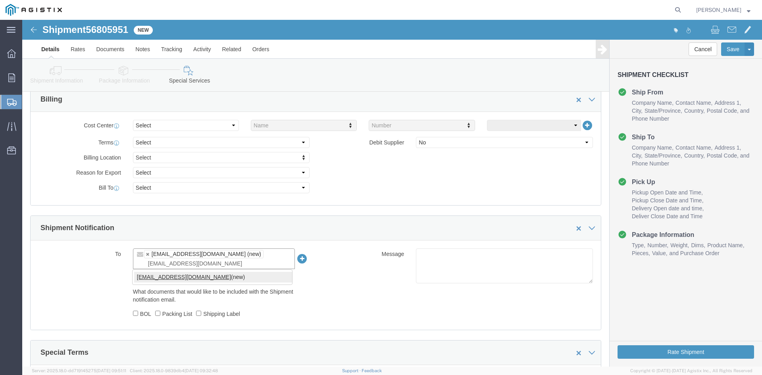
type input "[EMAIL_ADDRESS][DOMAIN_NAME]"
type input "[EMAIL_ADDRESS][DOMAIN_NAME],[DOMAIN_NAME][EMAIL_ADDRESS][DOMAIN_NAME]"
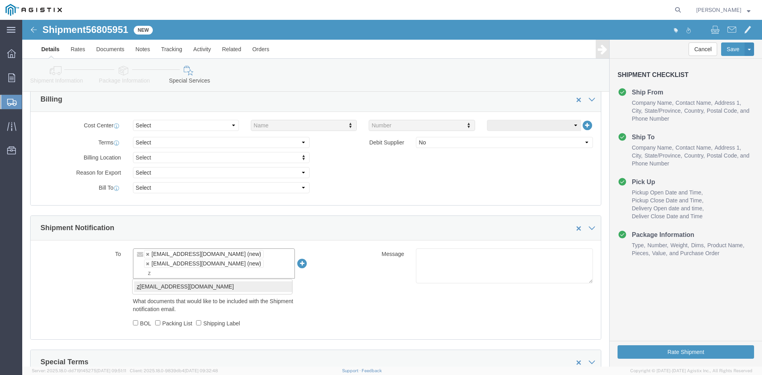
type input "z"
type input "[EMAIL_ADDRESS][DOMAIN_NAME],[DOMAIN_NAME][EMAIL_ADDRESS][DOMAIN_NAME],[PERSON_…"
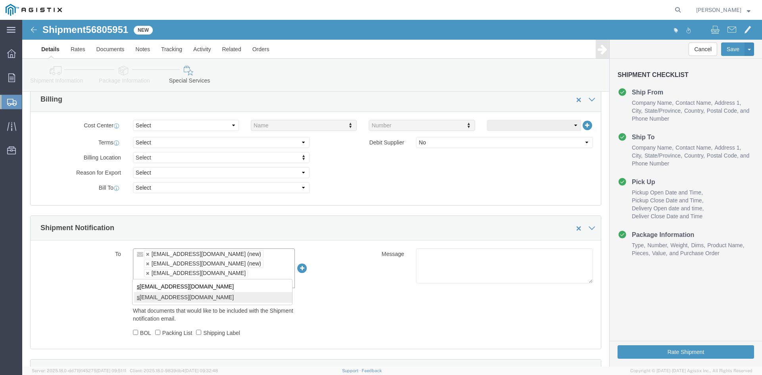
type input "s"
type input "[EMAIL_ADDRESS][DOMAIN_NAME],[DOMAIN_NAME][EMAIL_ADDRESS][DOMAIN_NAME],[EMAIL_A…"
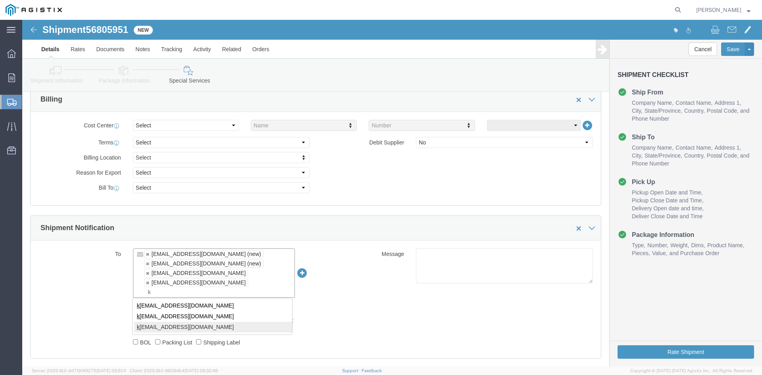
type input "k"
type input "[EMAIL_ADDRESS][DOMAIN_NAME],[DOMAIN_NAME][EMAIL_ADDRESS][DOMAIN_NAME],[EMAIL_A…"
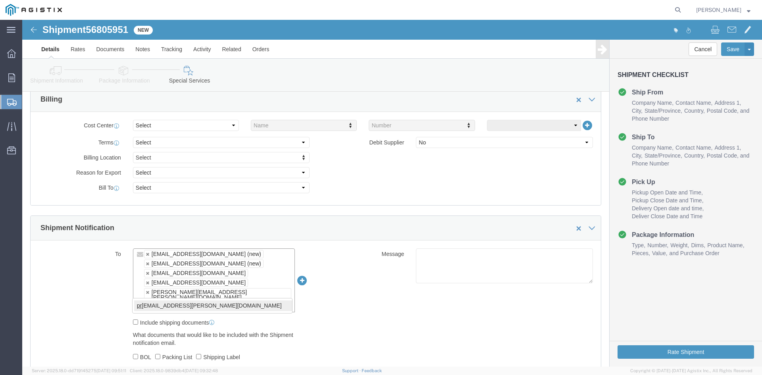
type input "pr"
type input "[EMAIL_ADDRESS][DOMAIN_NAME],[DOMAIN_NAME][EMAIL_ADDRESS][DOMAIN_NAME],[EMAIL_A…"
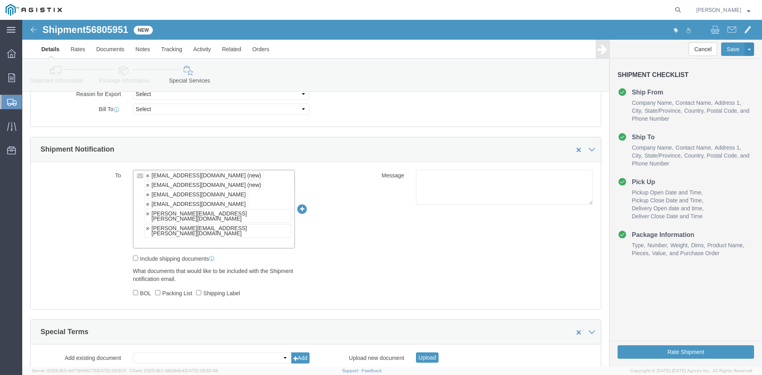
scroll to position [436, 0]
click button "Rate Shipment"
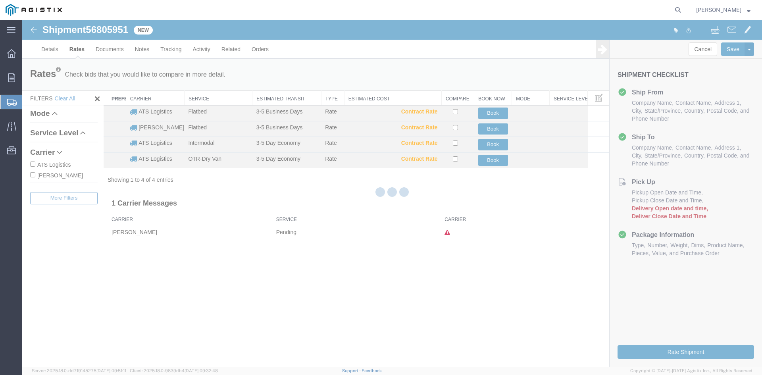
scroll to position [0, 0]
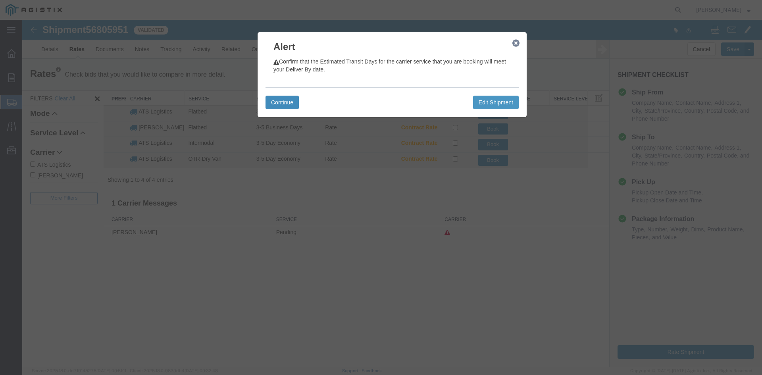
click at [282, 102] on button "Continue" at bounding box center [281, 102] width 33 height 13
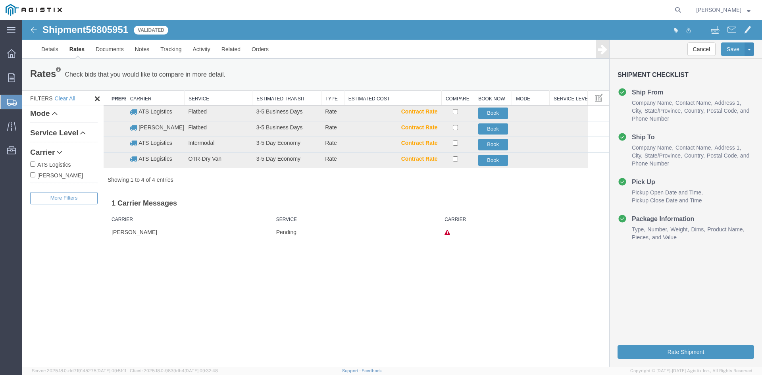
click at [33, 164] on input "ATS Logistics" at bounding box center [32, 163] width 5 height 5
checkbox input "true"
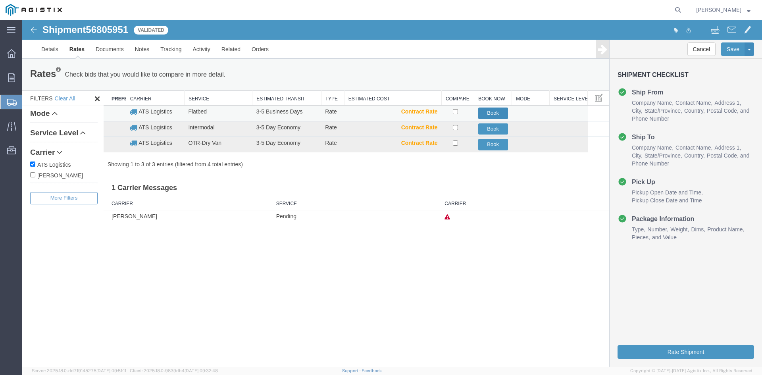
click at [489, 112] on button "Book" at bounding box center [493, 113] width 30 height 12
